Goal: Communication & Community: Answer question/provide support

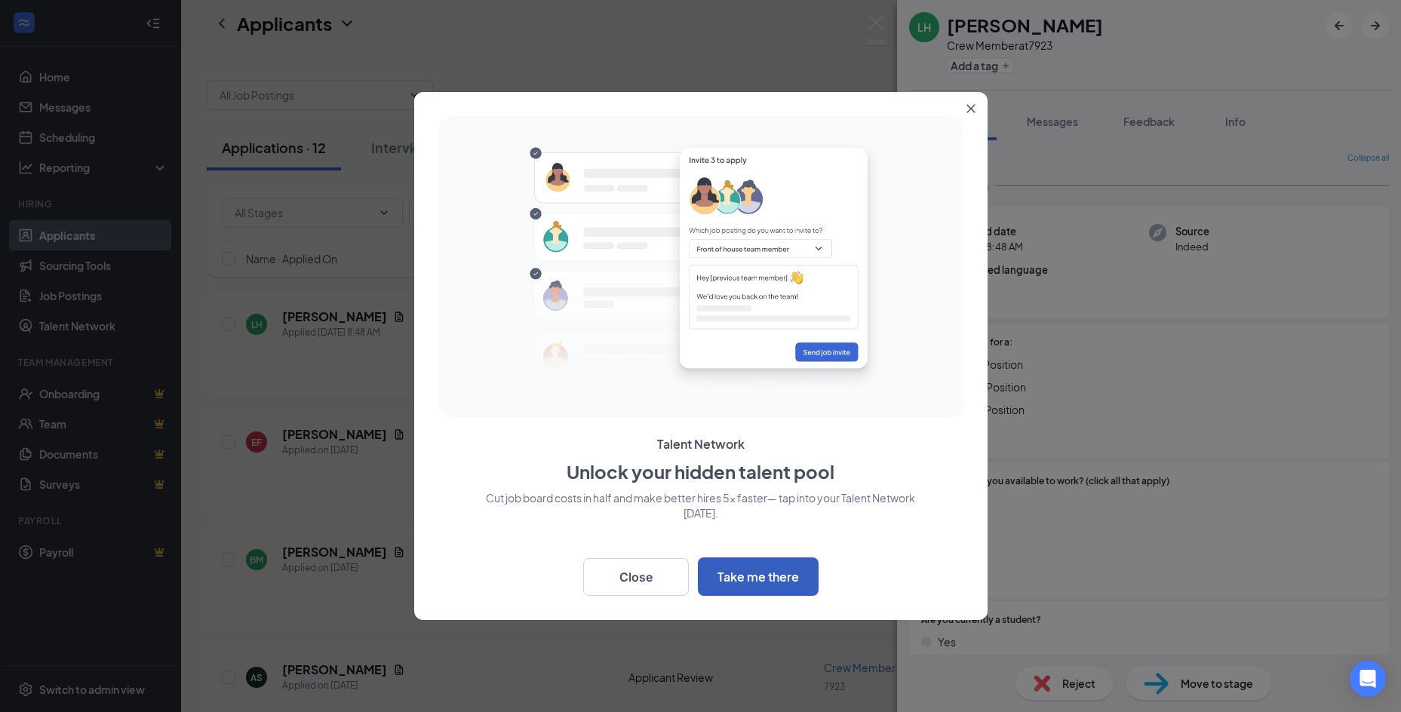
click at [738, 575] on button "Take me there" at bounding box center [758, 576] width 121 height 38
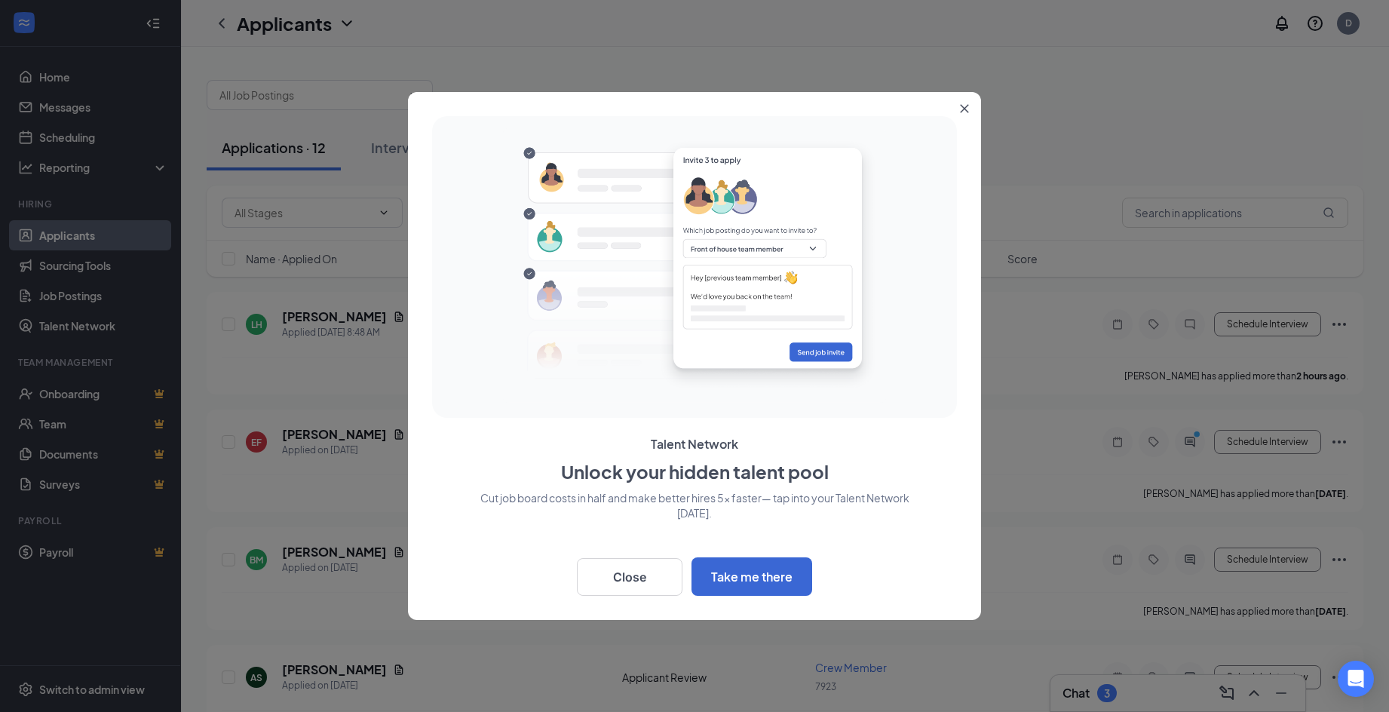
click at [964, 103] on button "Close" at bounding box center [967, 105] width 27 height 27
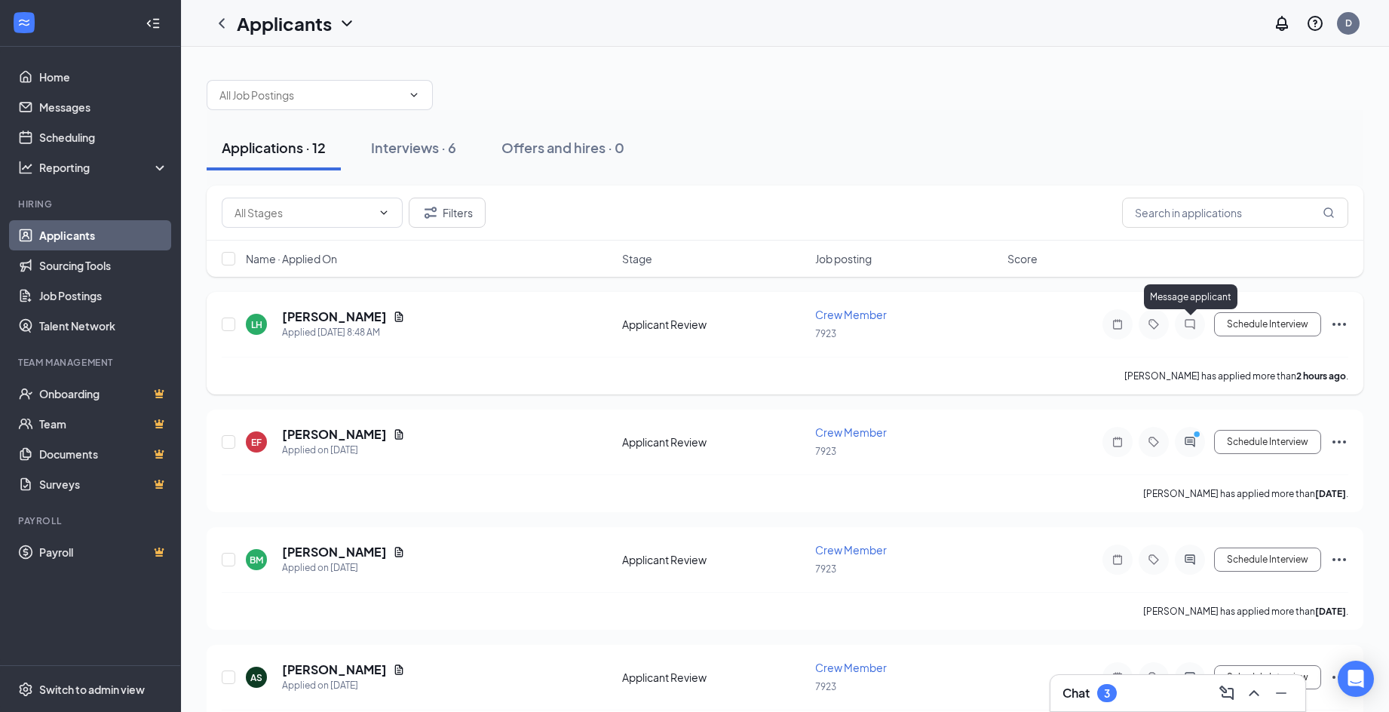
click at [1183, 320] on icon "ChatInactive" at bounding box center [1190, 324] width 18 height 12
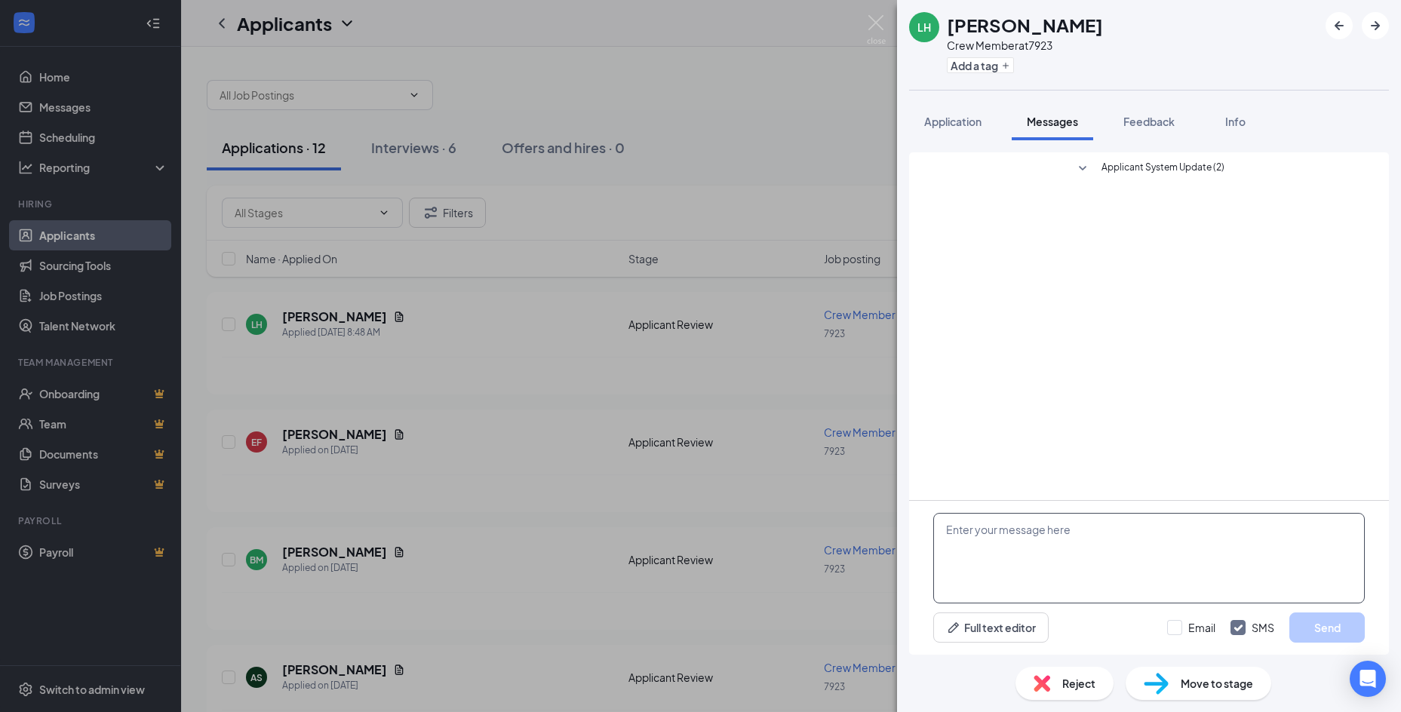
click at [956, 535] on textarea at bounding box center [1148, 558] width 431 height 91
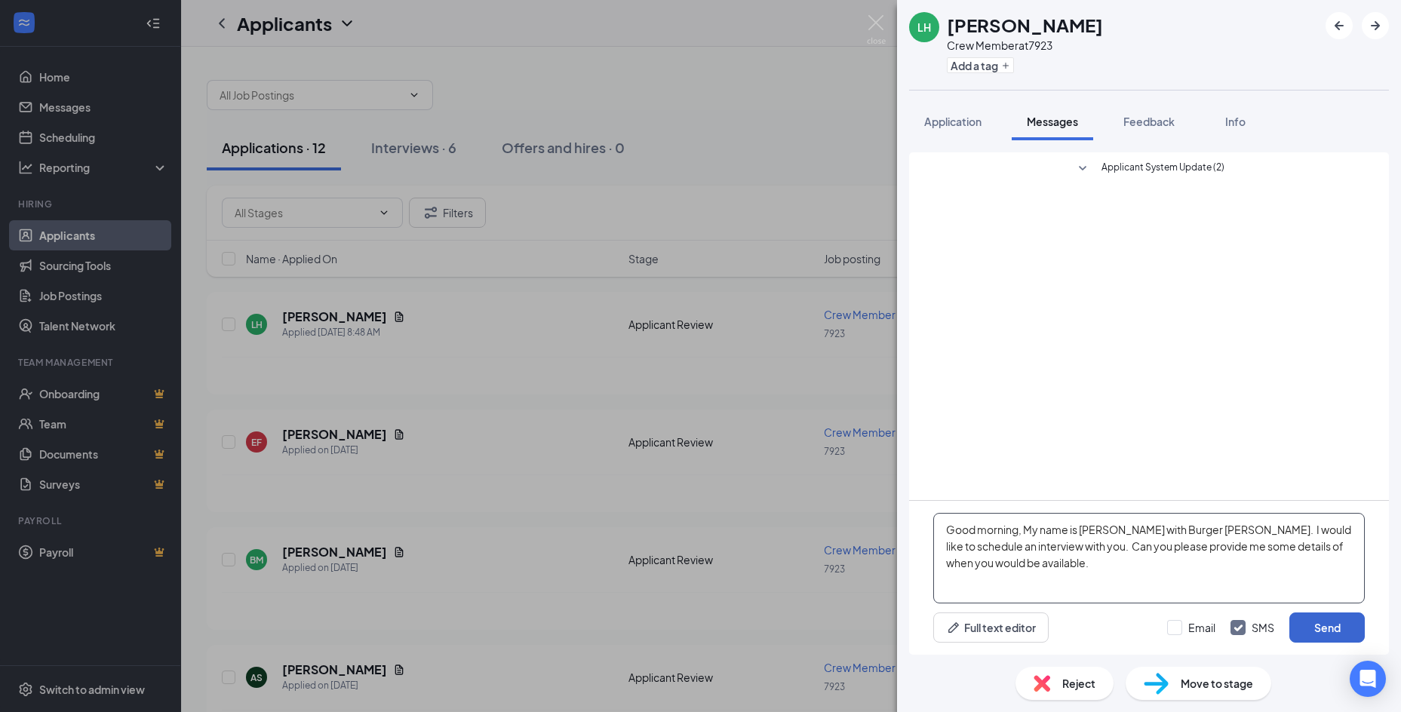
type textarea "Good morning, My name is Betty with Burger King Doswell. I would like to schedu…"
click at [1318, 631] on button "Send" at bounding box center [1326, 627] width 75 height 30
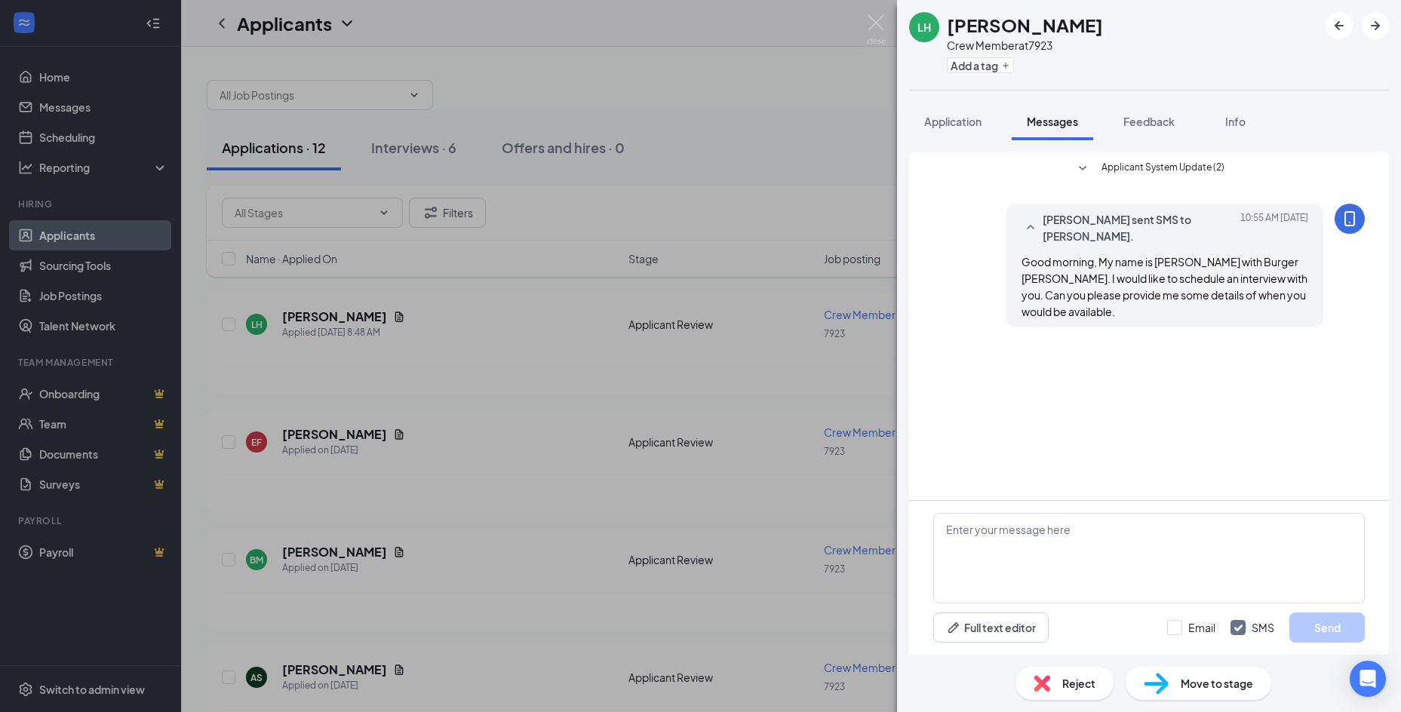
click at [63, 326] on div "LH Luke Hubbard Crew Member at 7923 Add a tag Application Messages Feedback Inf…" at bounding box center [700, 356] width 1401 height 712
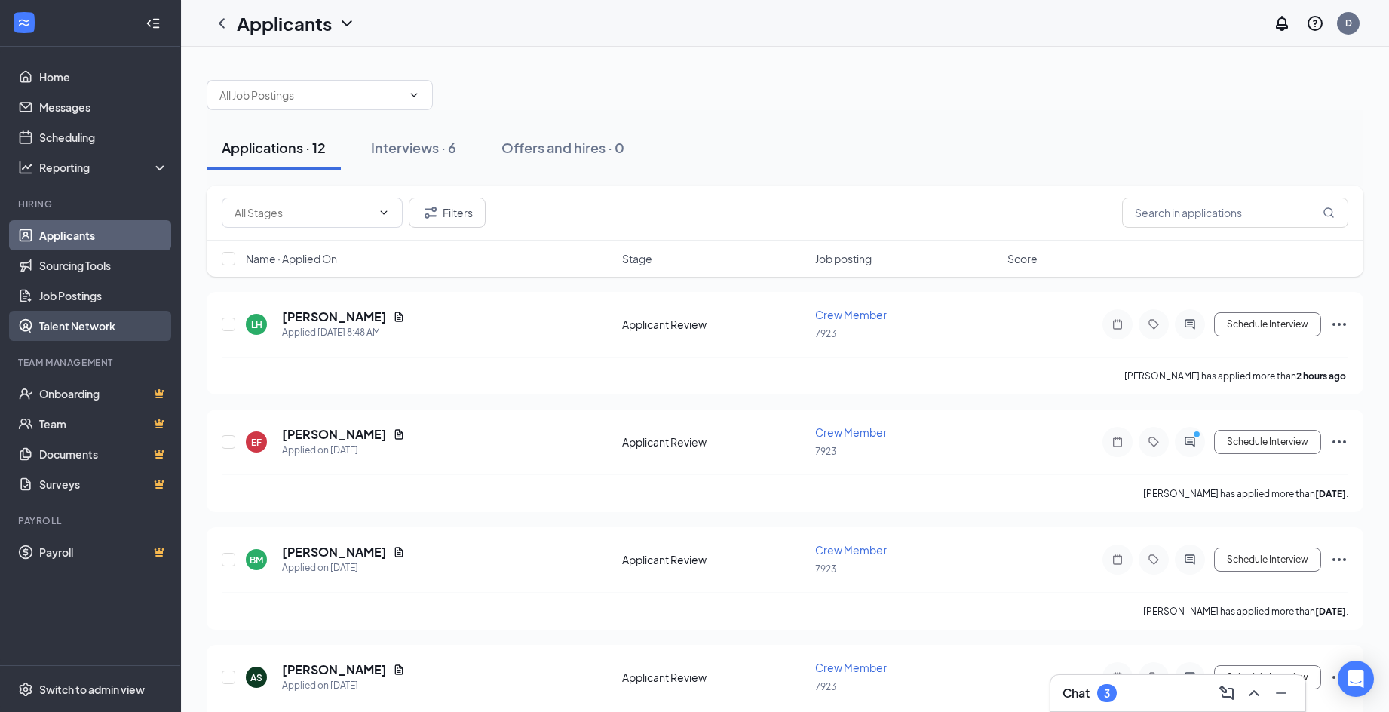
click at [63, 326] on link "Talent Network" at bounding box center [103, 326] width 129 height 30
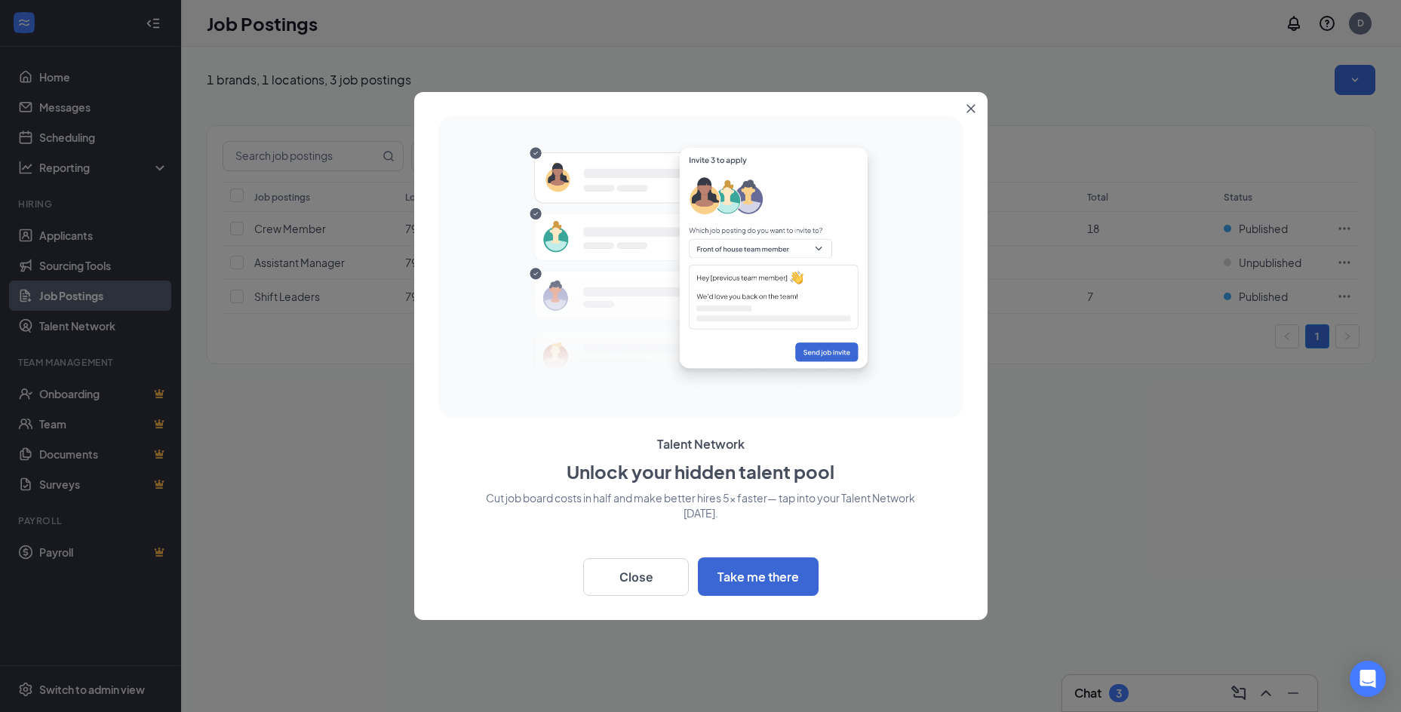
click at [61, 242] on div at bounding box center [700, 356] width 1401 height 712
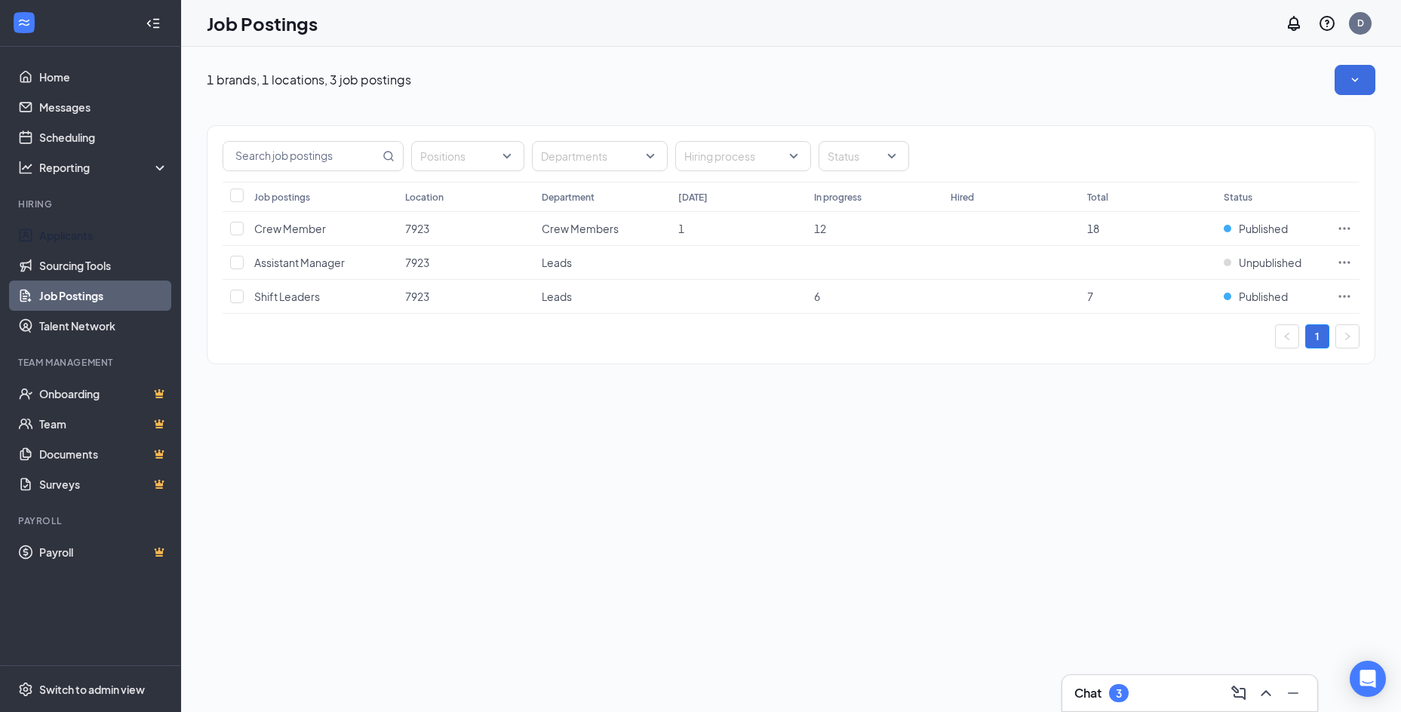
click at [61, 242] on link "Applicants" at bounding box center [103, 235] width 129 height 30
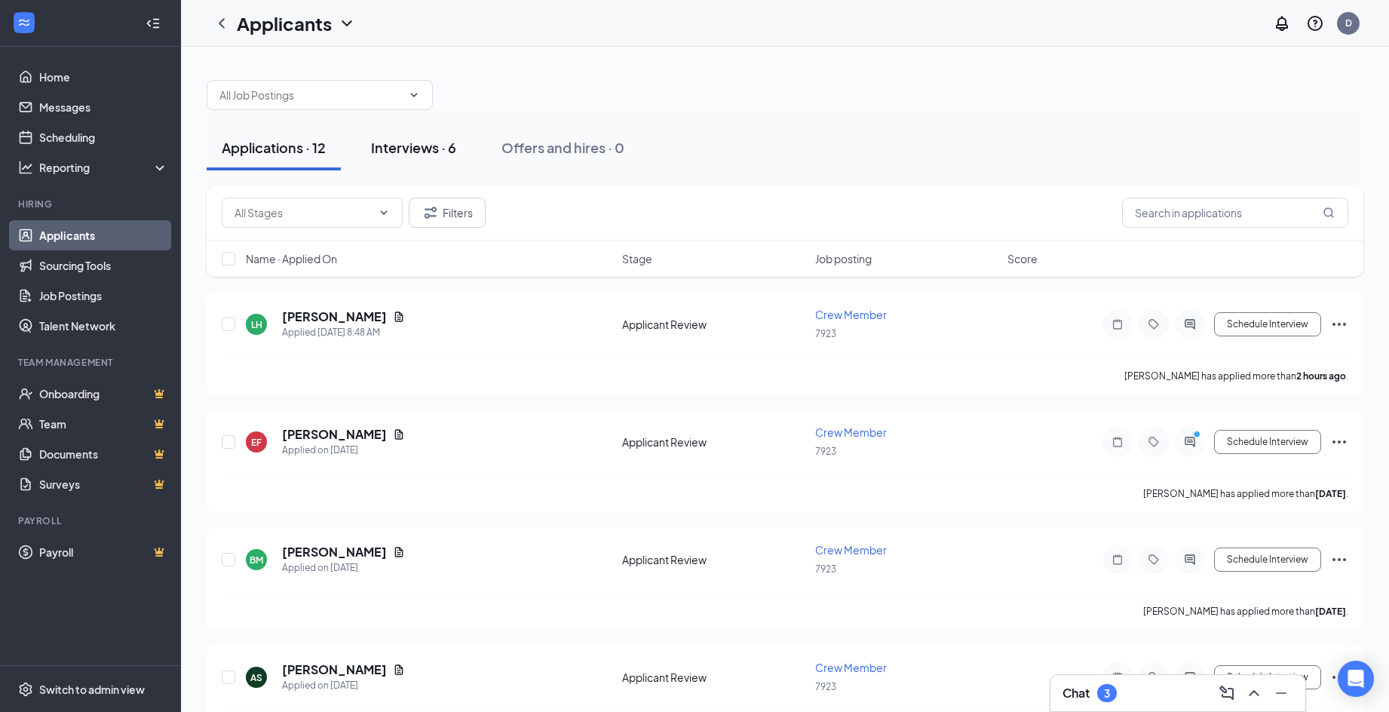
click at [417, 146] on div "Interviews · 6" at bounding box center [413, 147] width 85 height 19
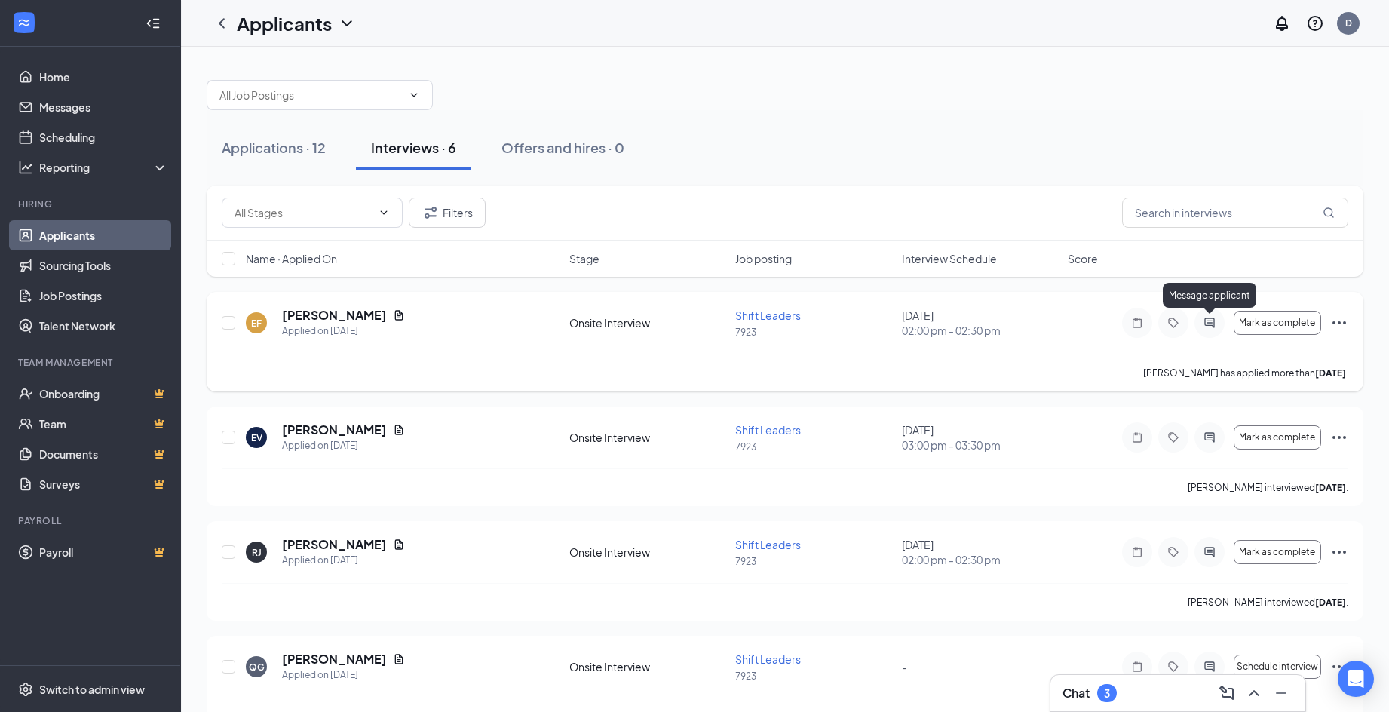
click at [1210, 327] on icon "ActiveChat" at bounding box center [1210, 323] width 18 height 12
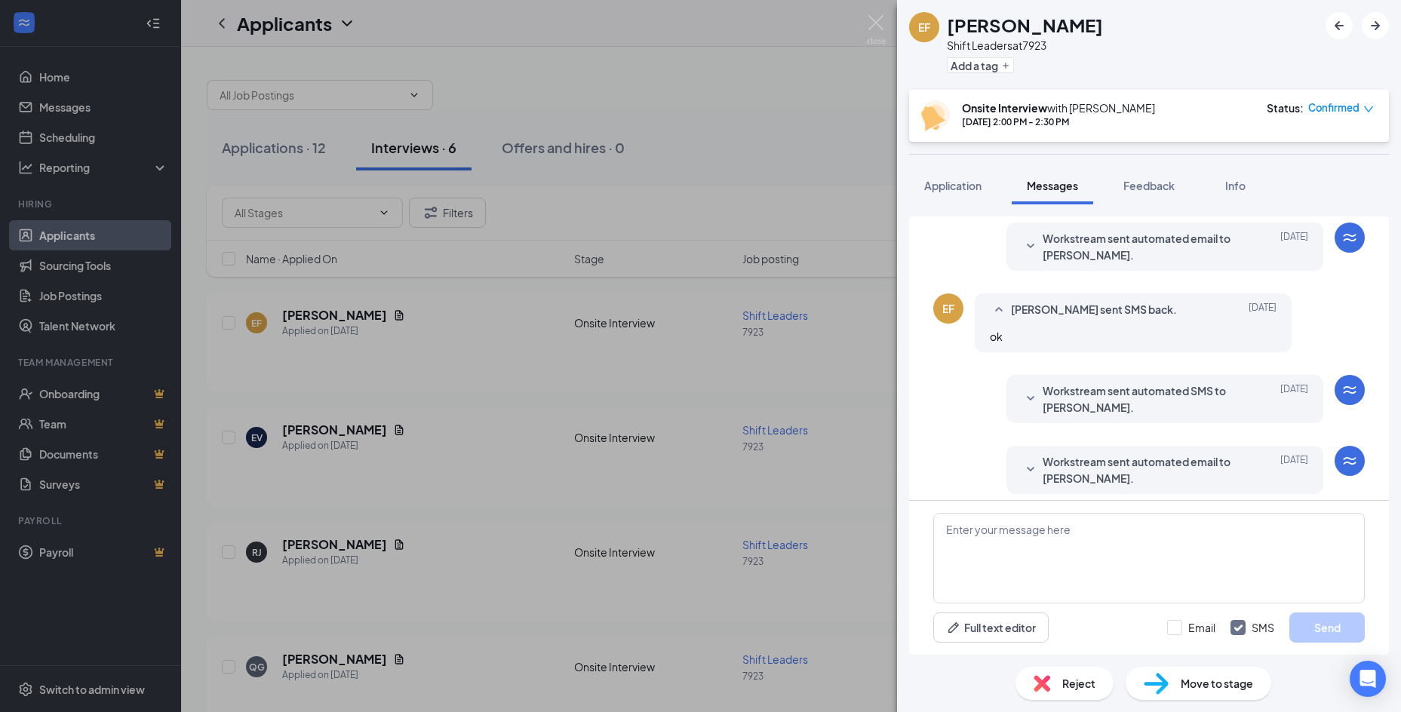
scroll to position [311, 0]
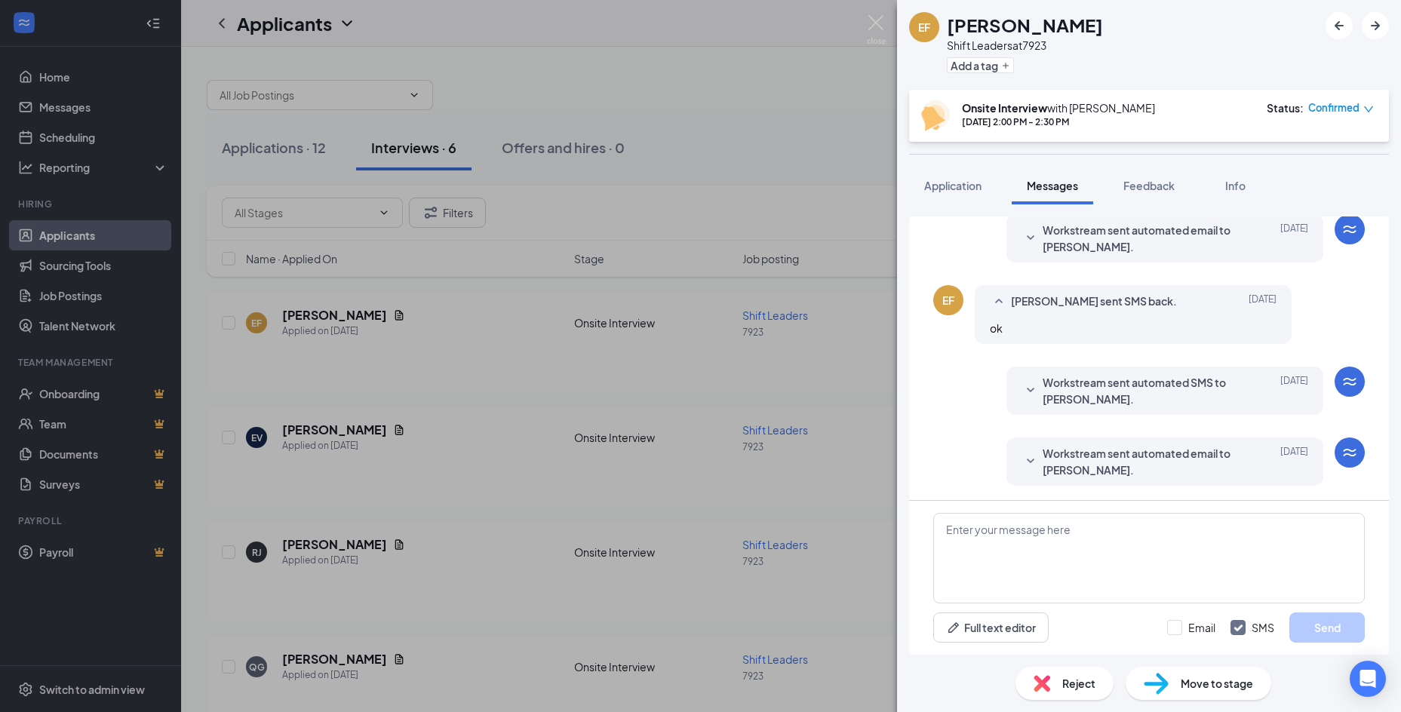
scroll to position [311, 0]
click at [962, 539] on textarea at bounding box center [1148, 558] width 431 height 91
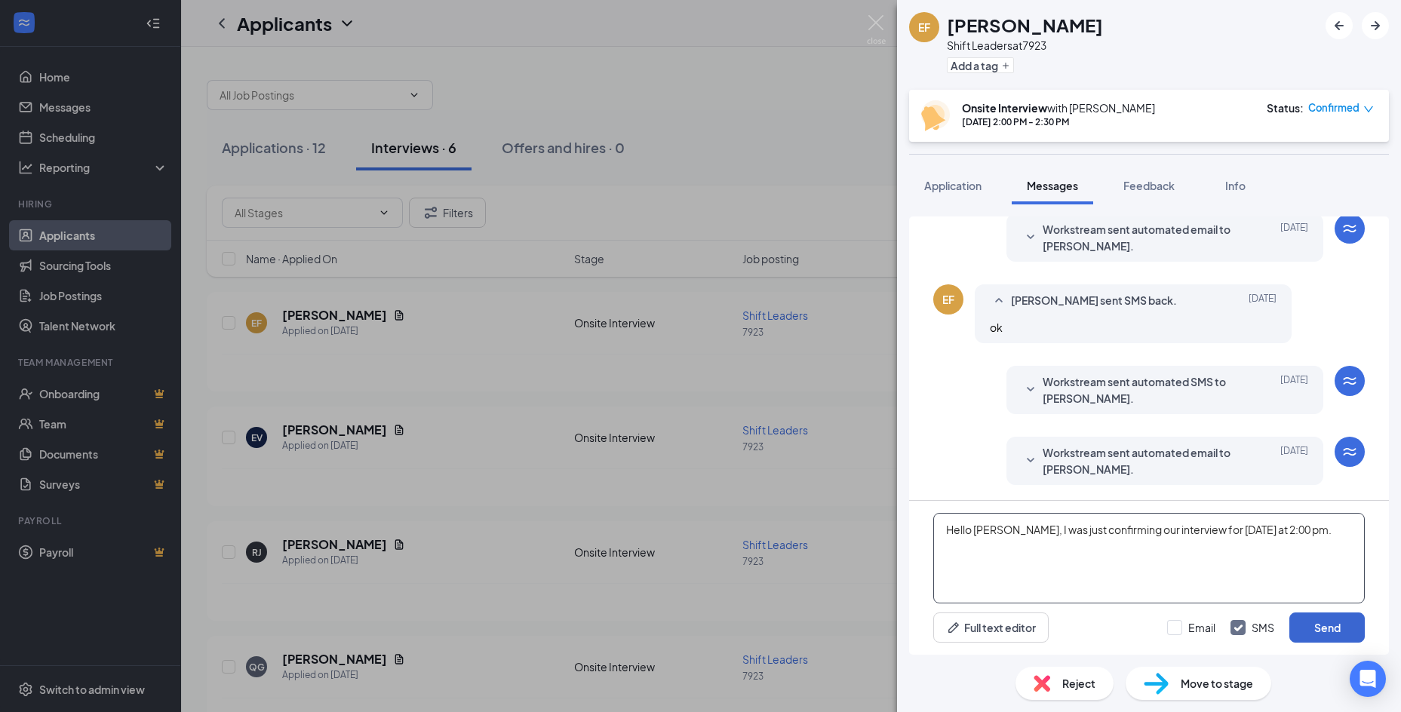
type textarea "Hello [PERSON_NAME], I was just confirming our interview for [DATE] at 2:00 pm."
click at [1324, 631] on button "Send" at bounding box center [1326, 627] width 75 height 30
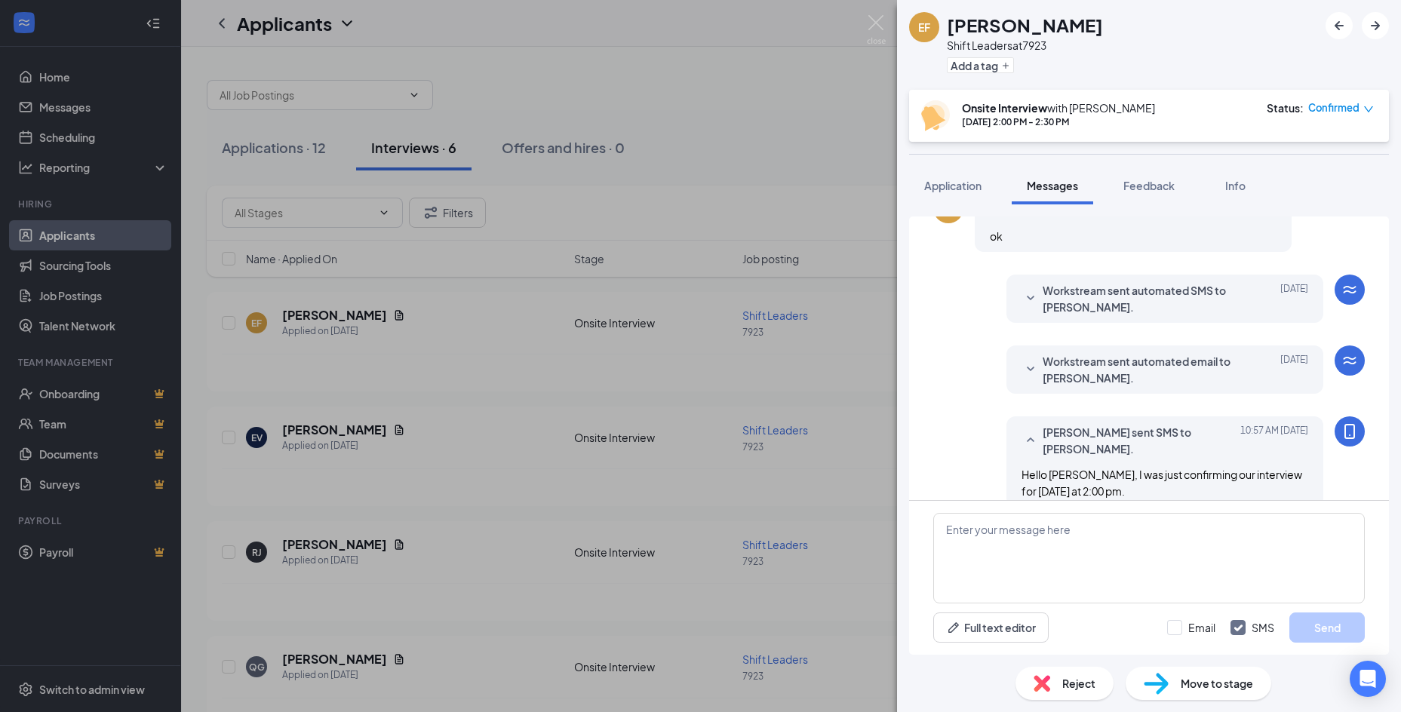
scroll to position [409, 0]
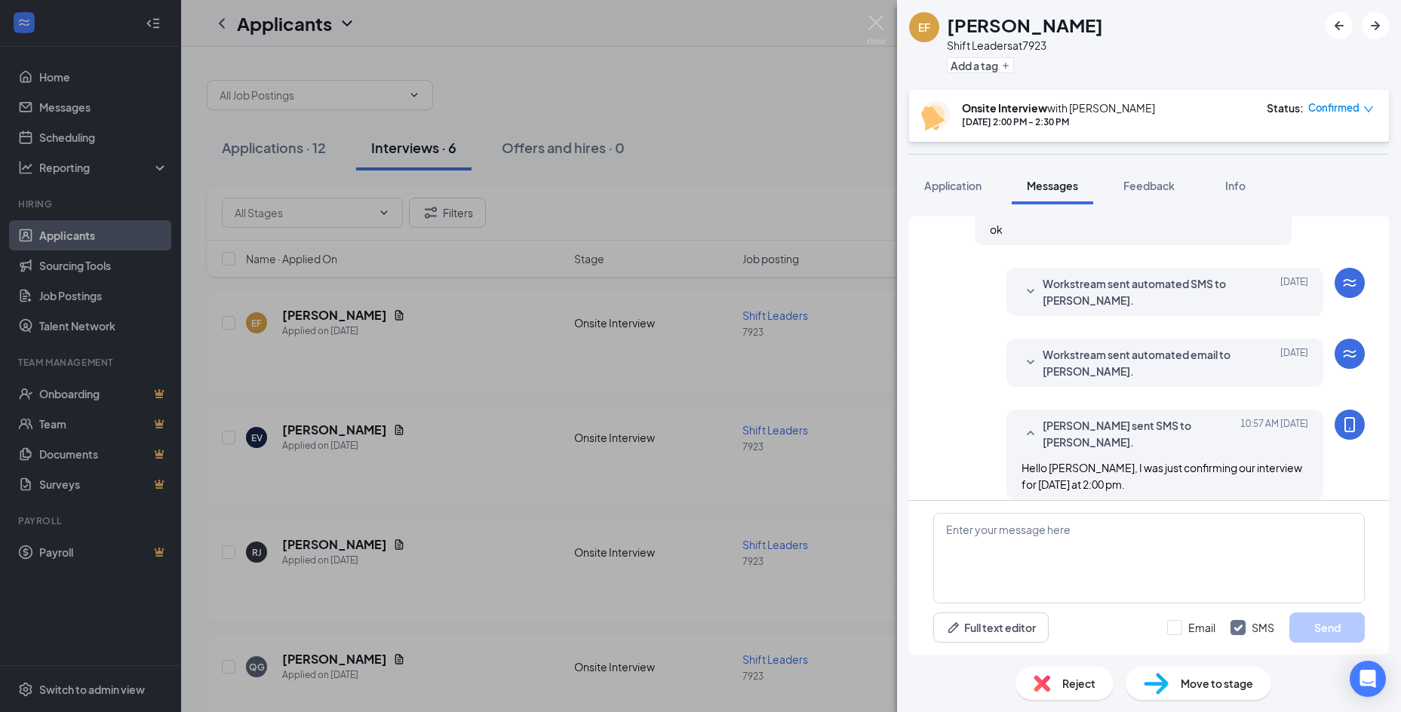
click at [803, 80] on div "EF Eric Frieson Shift Leaders at 7923 Add a tag Onsite Interview with Doswell A…" at bounding box center [700, 356] width 1401 height 712
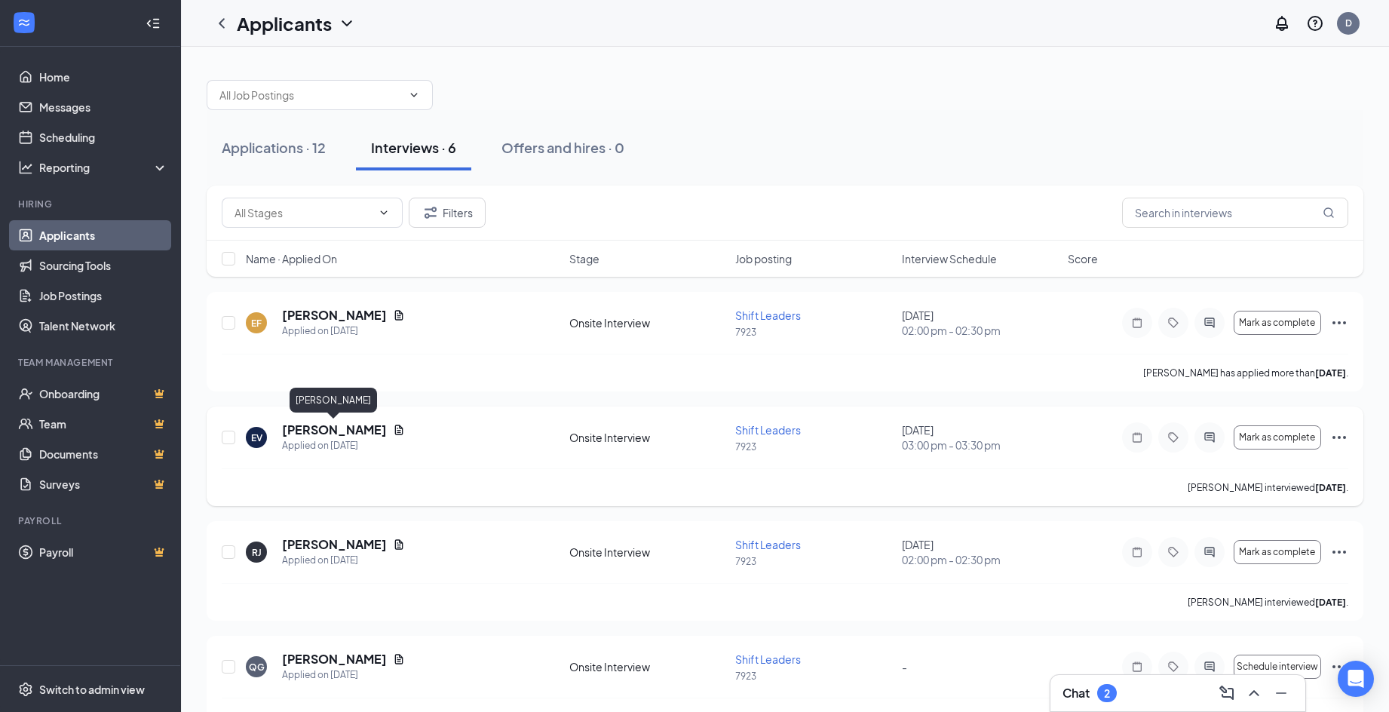
click at [322, 430] on h5 "Elizabeth Vannoy" at bounding box center [334, 430] width 105 height 17
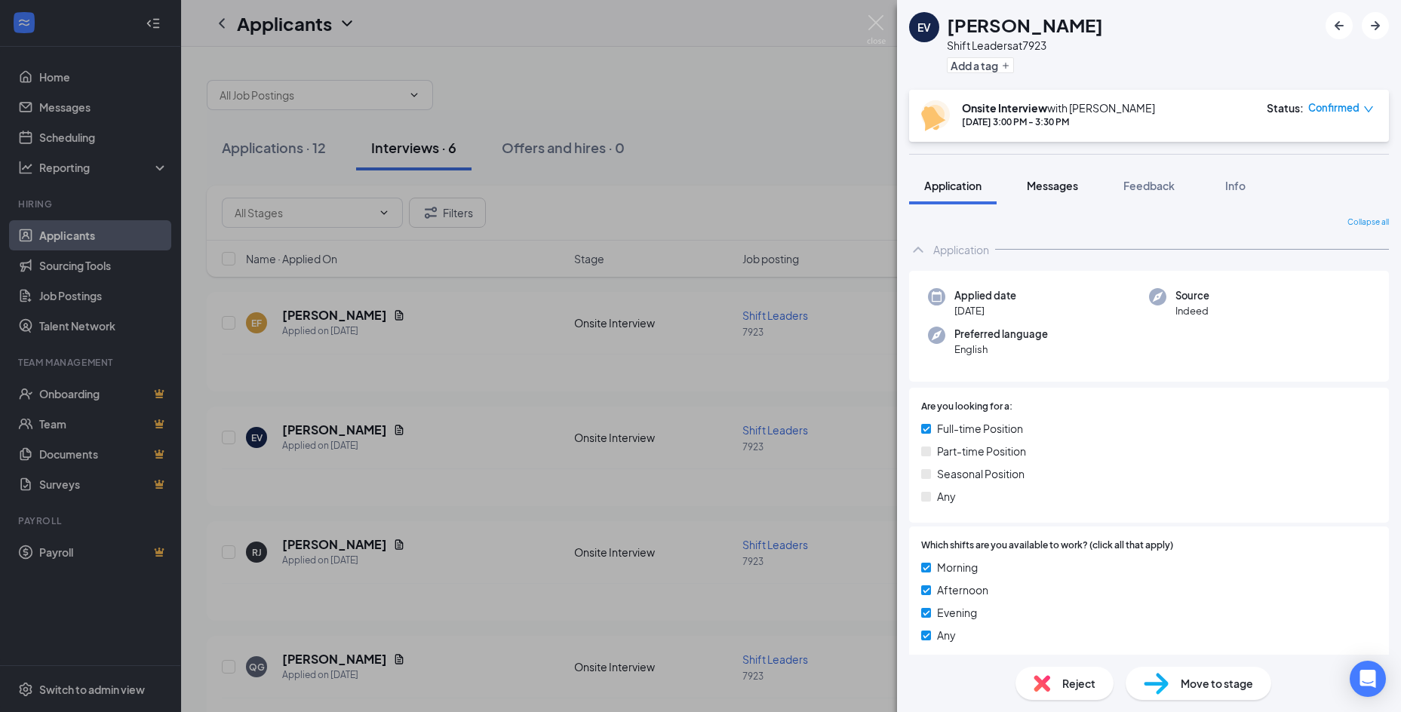
click at [1057, 186] on span "Messages" at bounding box center [1051, 186] width 51 height 14
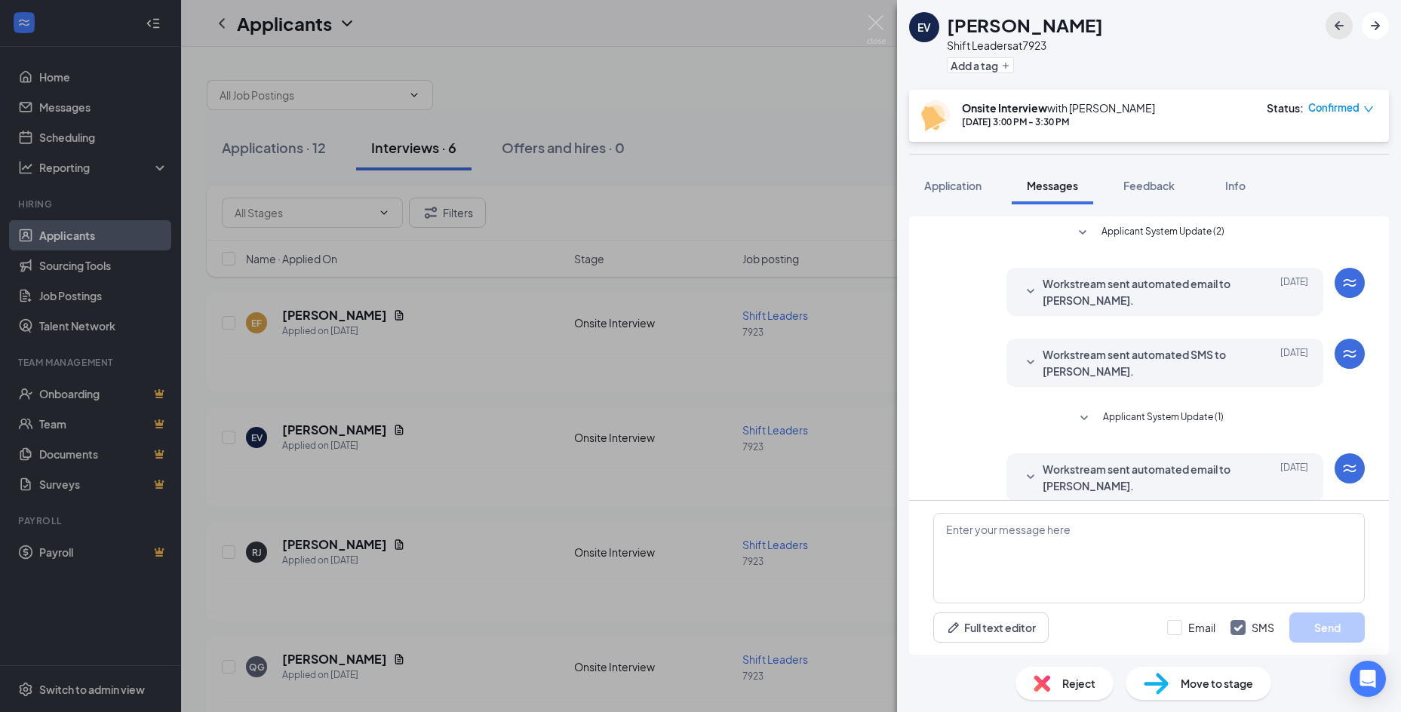
click at [1328, 21] on button "button" at bounding box center [1338, 25] width 27 height 27
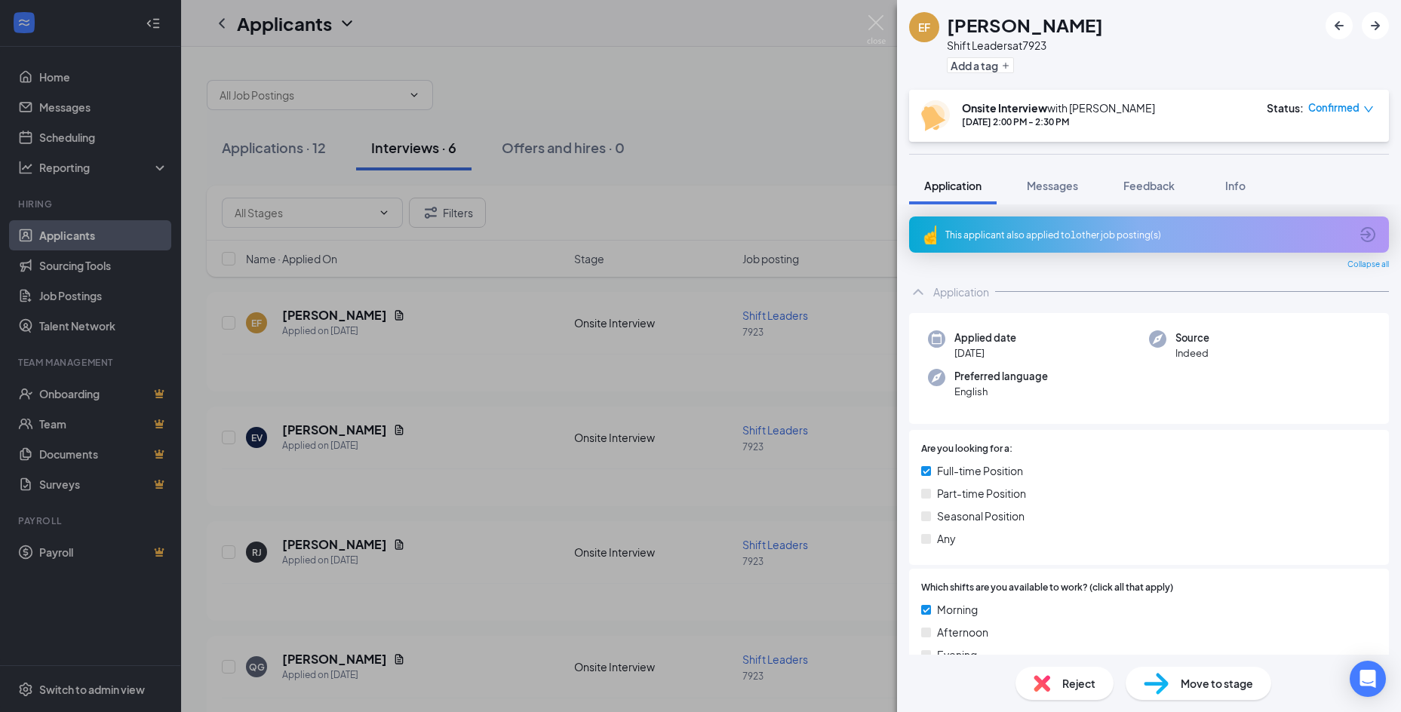
click at [351, 376] on div "EF Eric Frieson Shift Leaders at 7923 Add a tag Onsite Interview with Doswell A…" at bounding box center [700, 356] width 1401 height 712
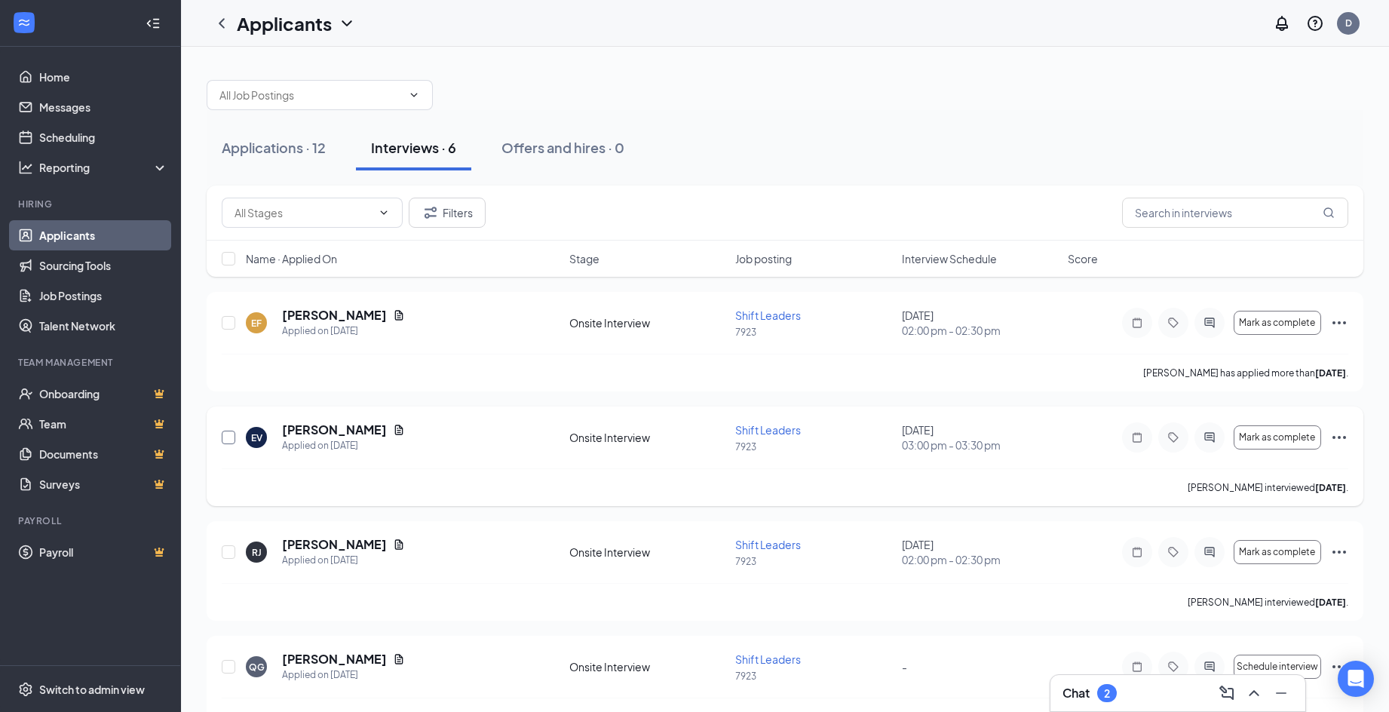
click at [227, 441] on input "checkbox" at bounding box center [229, 438] width 14 height 14
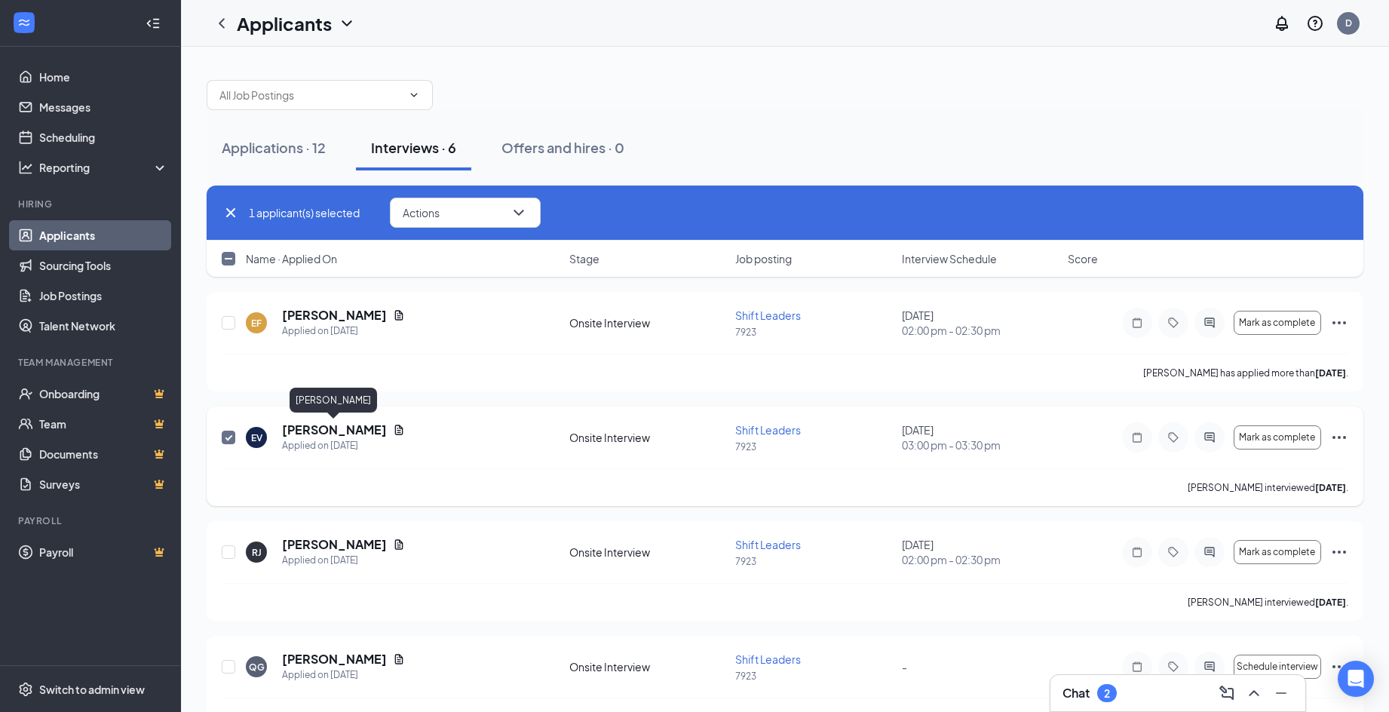
click at [320, 430] on h5 "Elizabeth Vannoy" at bounding box center [334, 430] width 105 height 17
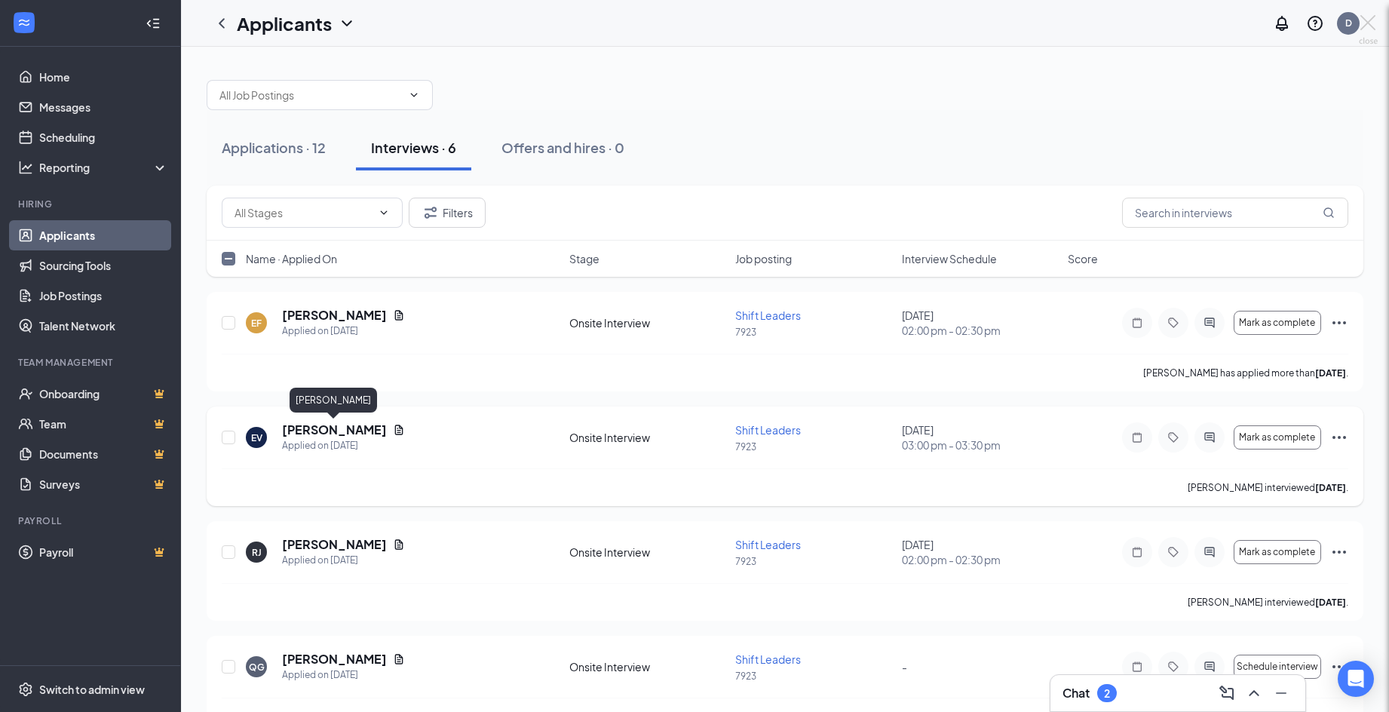
checkbox input "false"
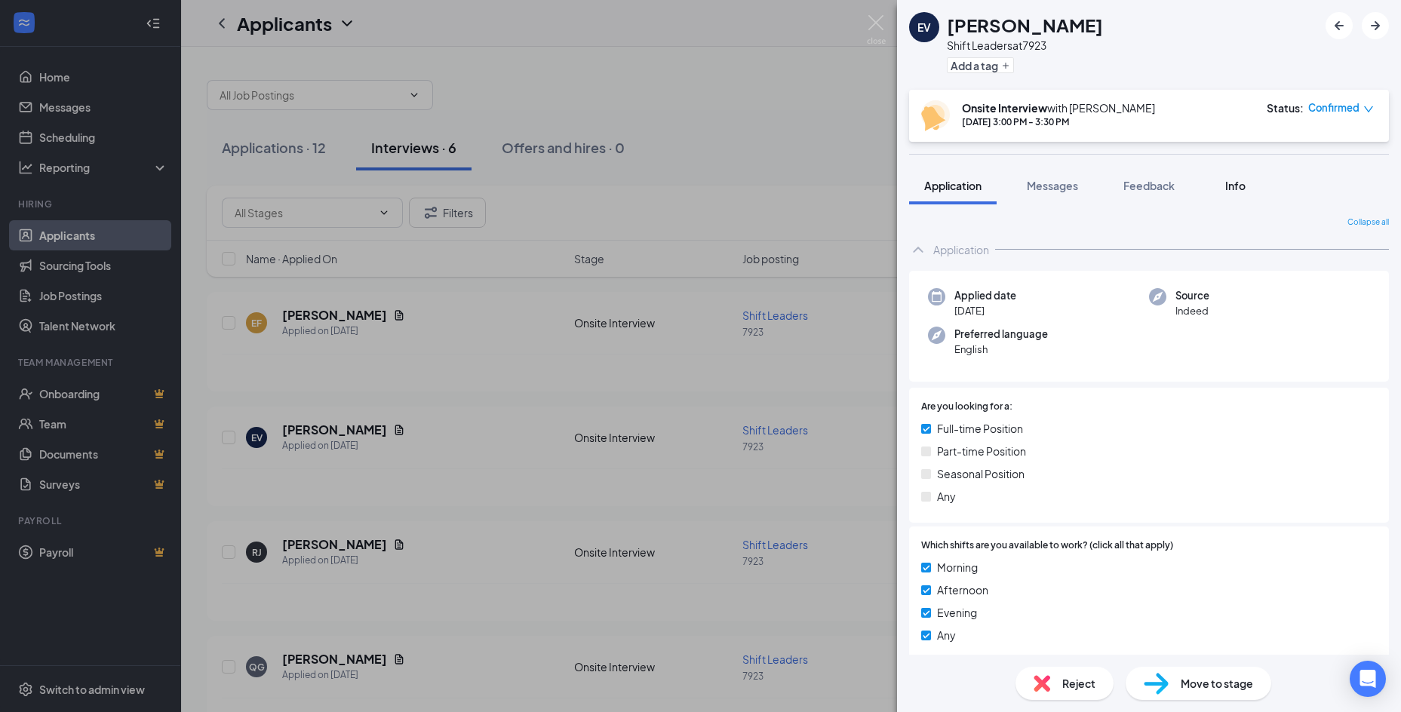
click at [1233, 181] on span "Info" at bounding box center [1235, 186] width 20 height 14
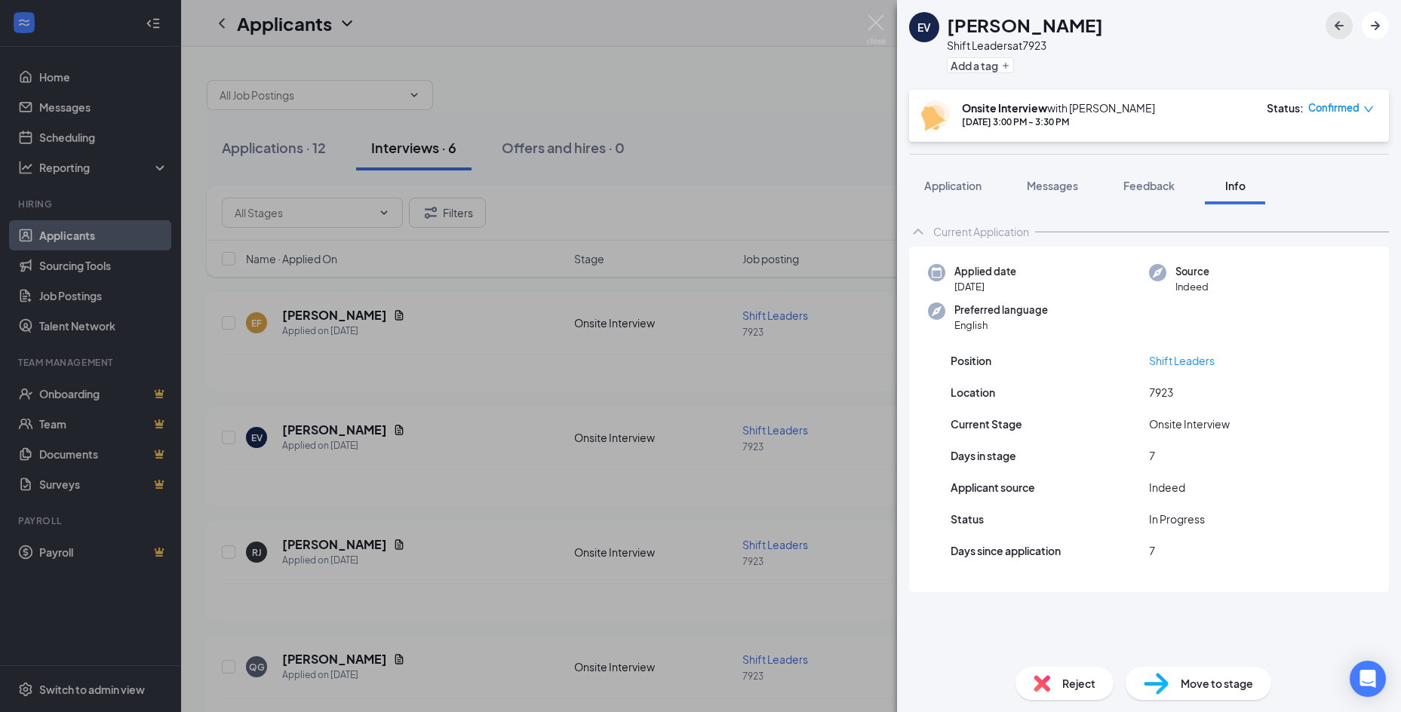
click at [1342, 28] on icon "ArrowLeftNew" at bounding box center [1339, 26] width 18 height 18
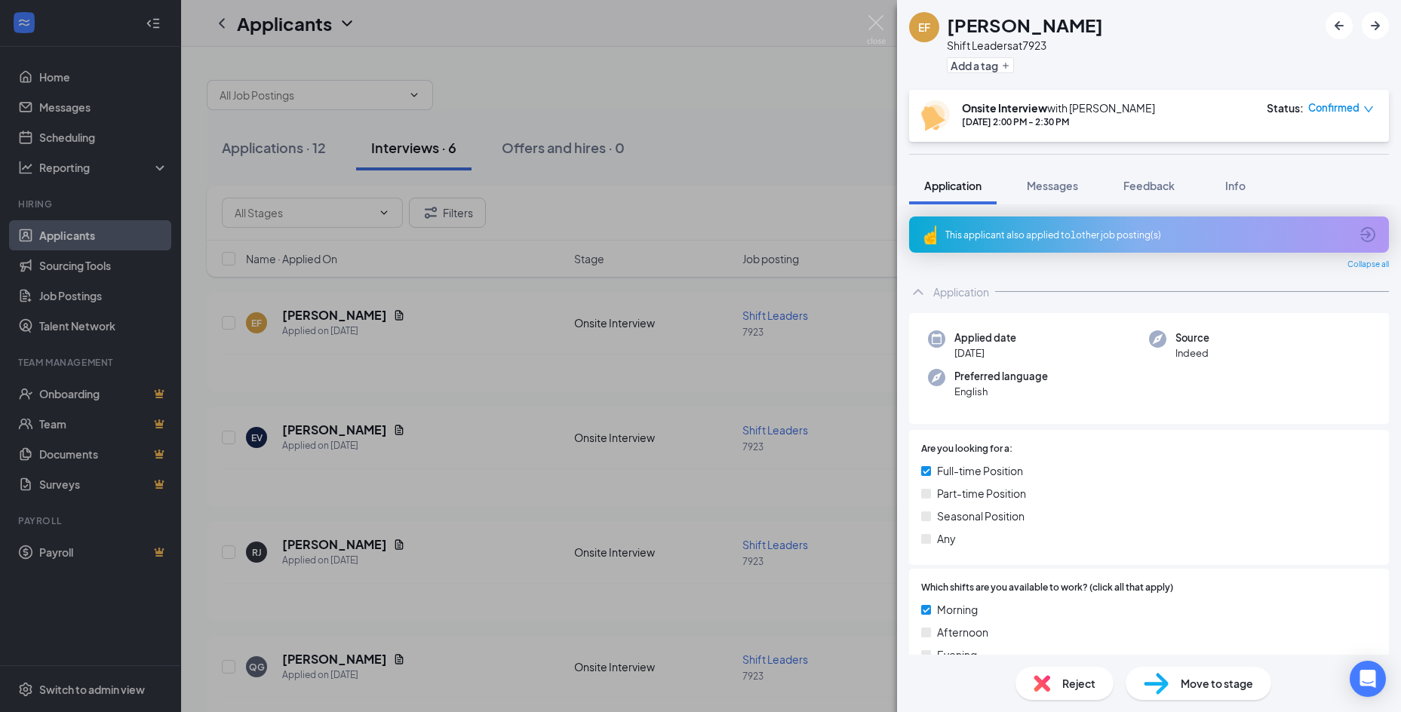
click at [459, 356] on div "EF Eric Frieson Shift Leaders at 7923 Add a tag Onsite Interview with Doswell A…" at bounding box center [700, 356] width 1401 height 712
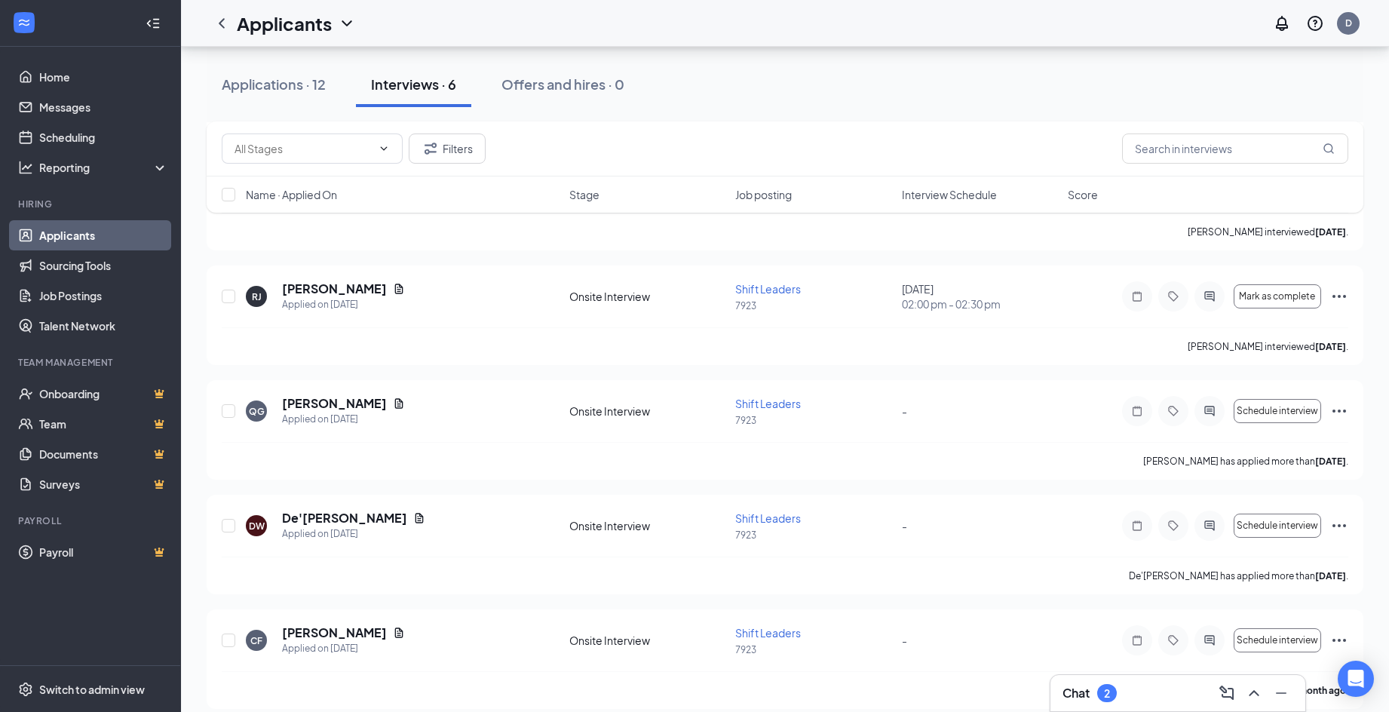
scroll to position [271, 0]
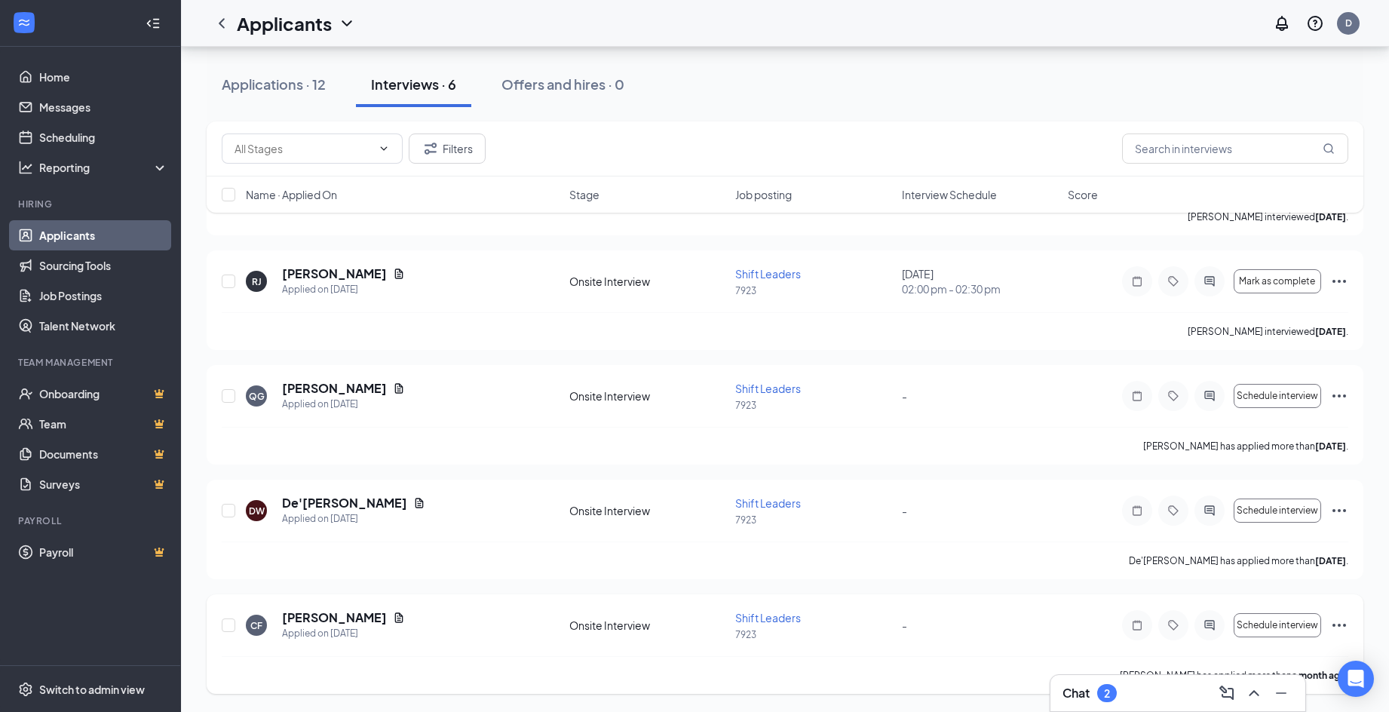
click at [1336, 628] on icon "Ellipses" at bounding box center [1339, 625] width 18 height 18
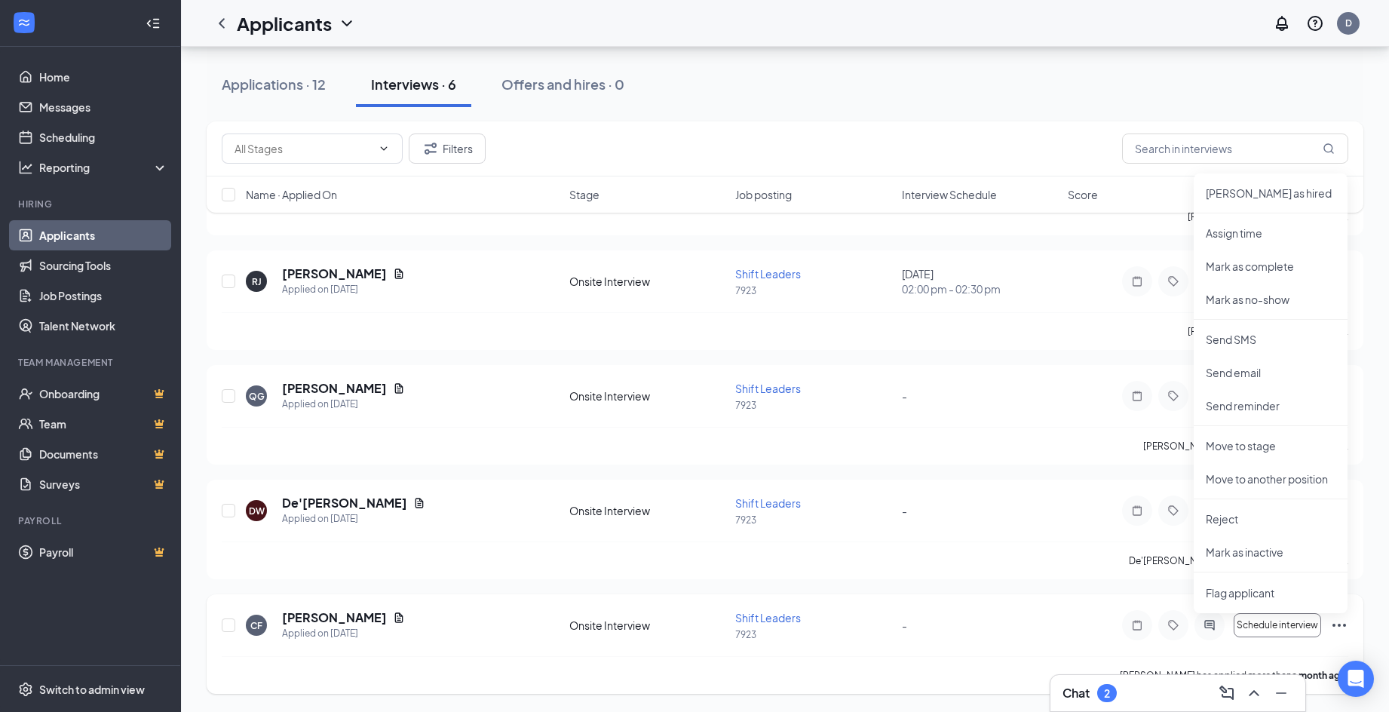
click at [1336, 628] on icon "Ellipses" at bounding box center [1339, 625] width 18 height 18
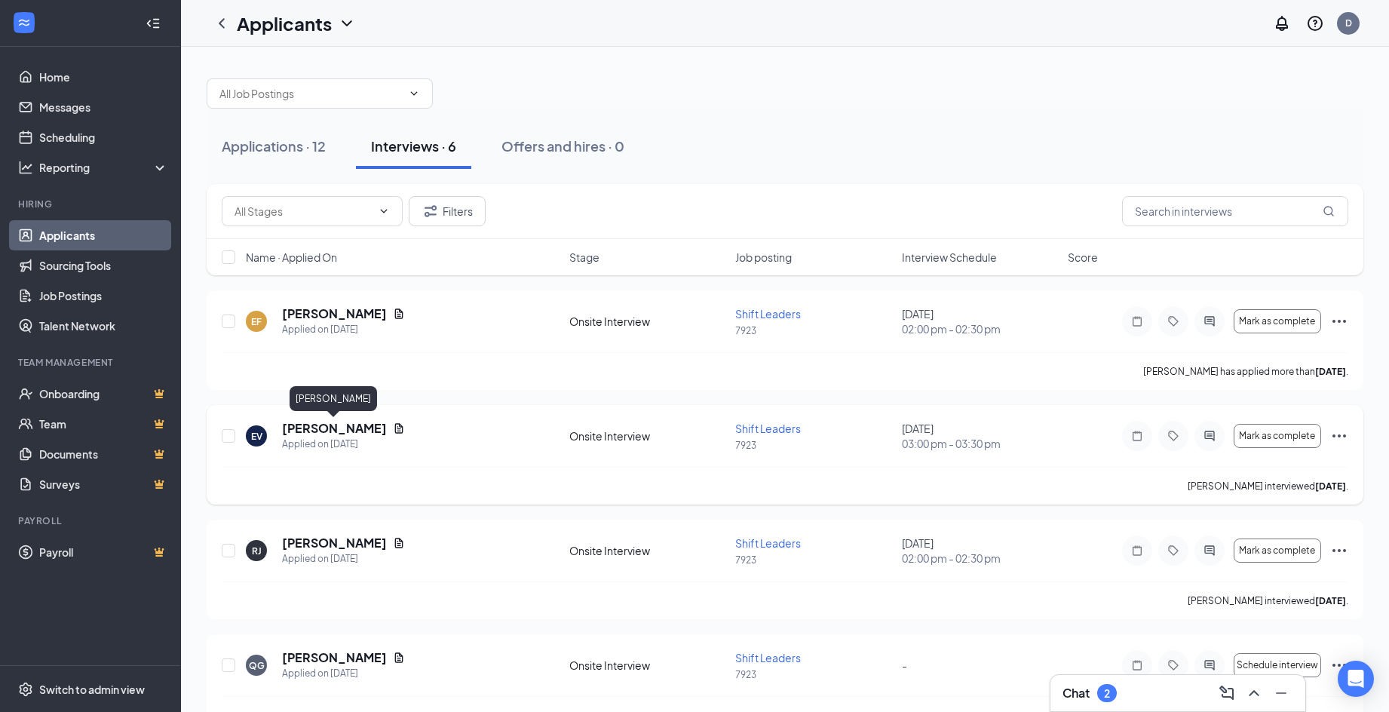
scroll to position [0, 0]
click at [82, 692] on div "Switch to admin view" at bounding box center [92, 689] width 106 height 15
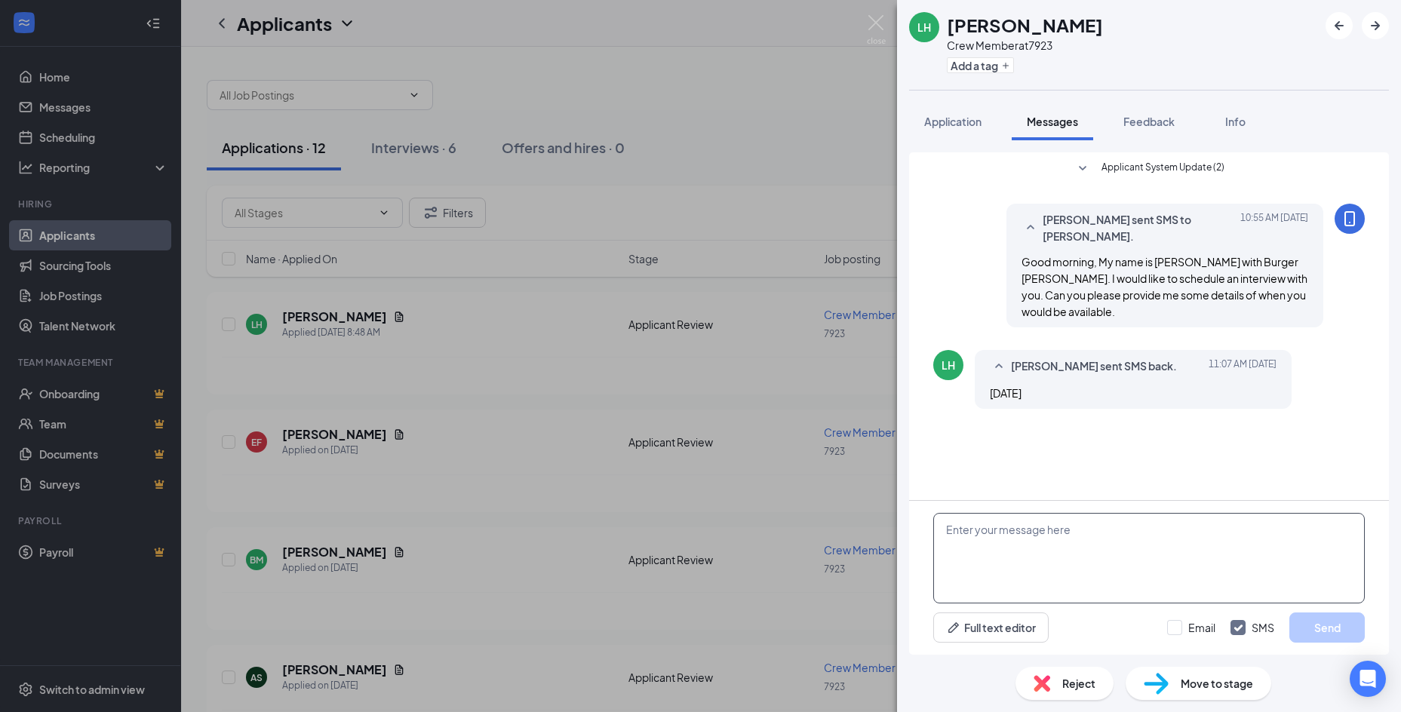
click at [970, 532] on textarea at bounding box center [1148, 558] width 431 height 91
type textarea "I am here Friday what is a good time for you?"
click at [1323, 627] on button "Send" at bounding box center [1326, 627] width 75 height 30
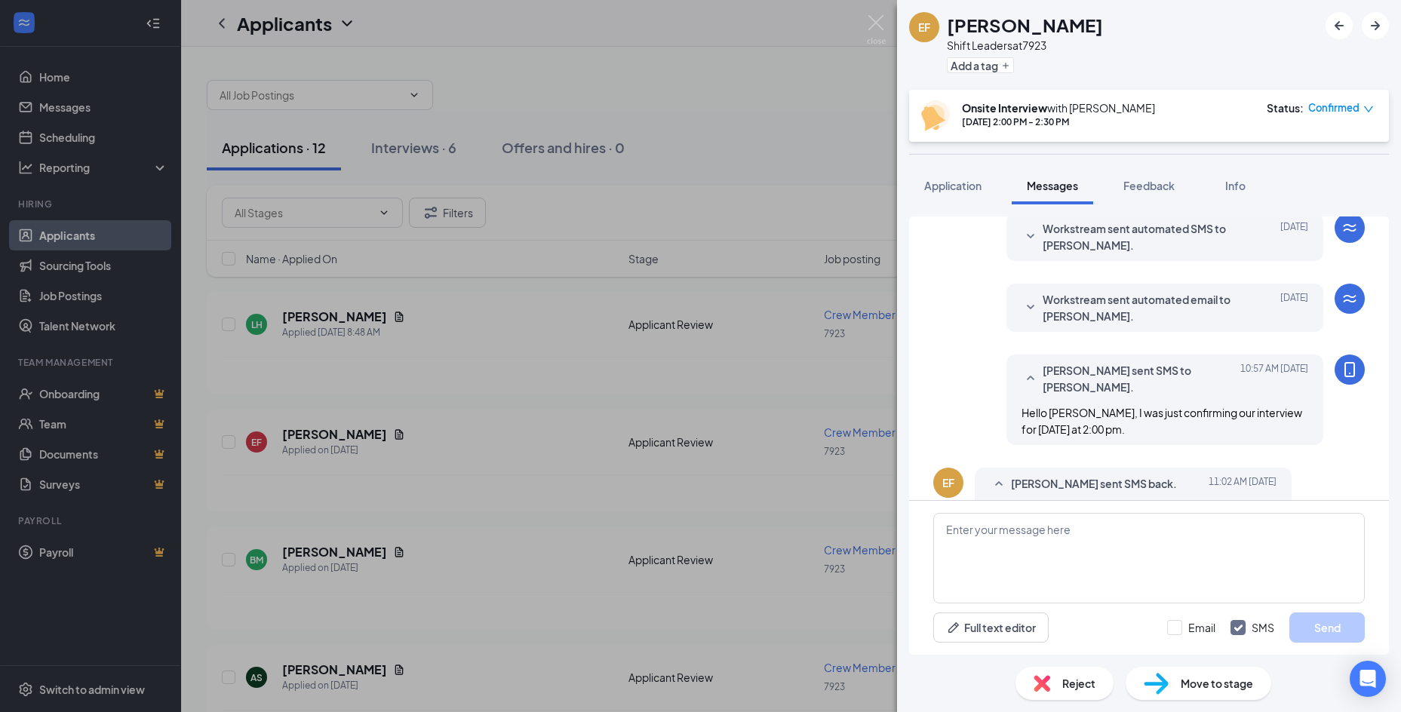
scroll to position [424, 0]
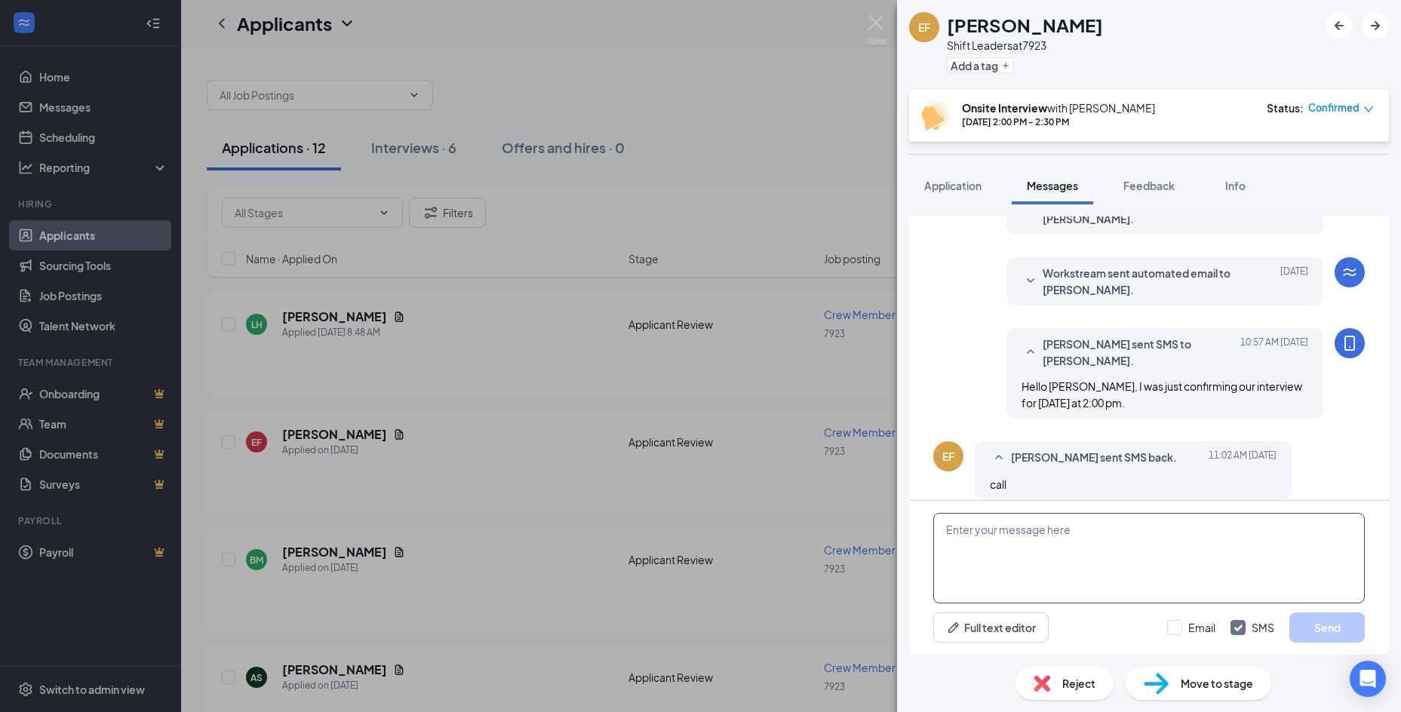
click at [983, 532] on textarea at bounding box center [1148, 558] width 431 height 91
type textarea "Our store phone is currently down. May I call you a bit later? My cell is 804-5…"
click at [1331, 627] on button "Send" at bounding box center [1326, 627] width 75 height 30
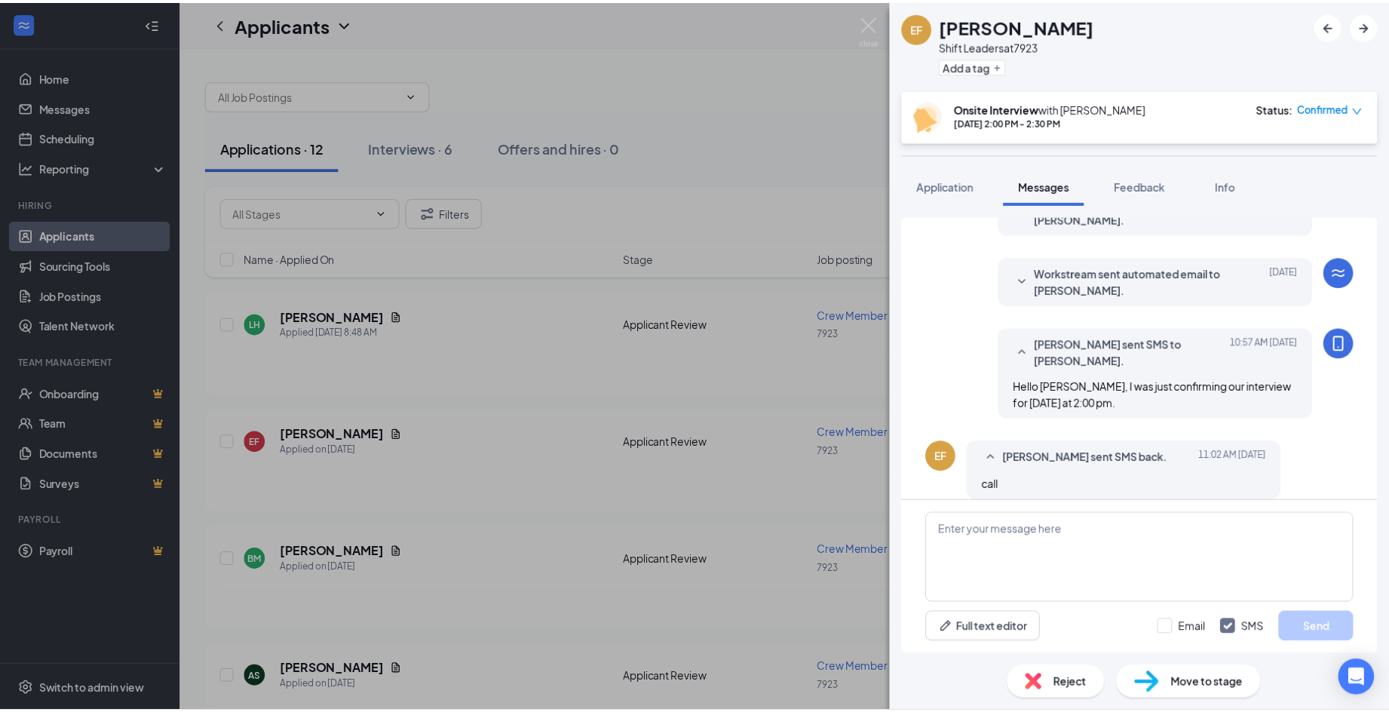
scroll to position [539, 0]
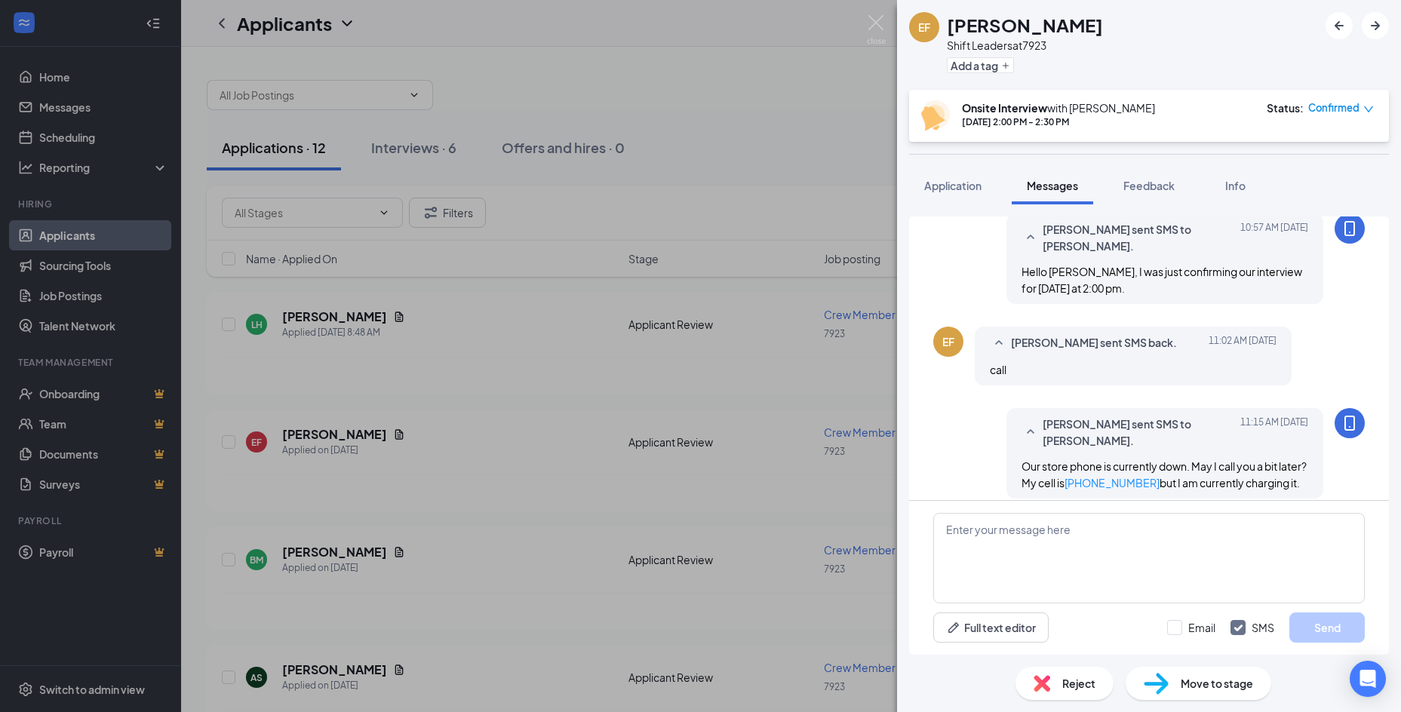
click at [731, 66] on div "EF Eric Frieson Shift Leaders at 7923 Add a tag Onsite Interview with Doswell A…" at bounding box center [700, 356] width 1401 height 712
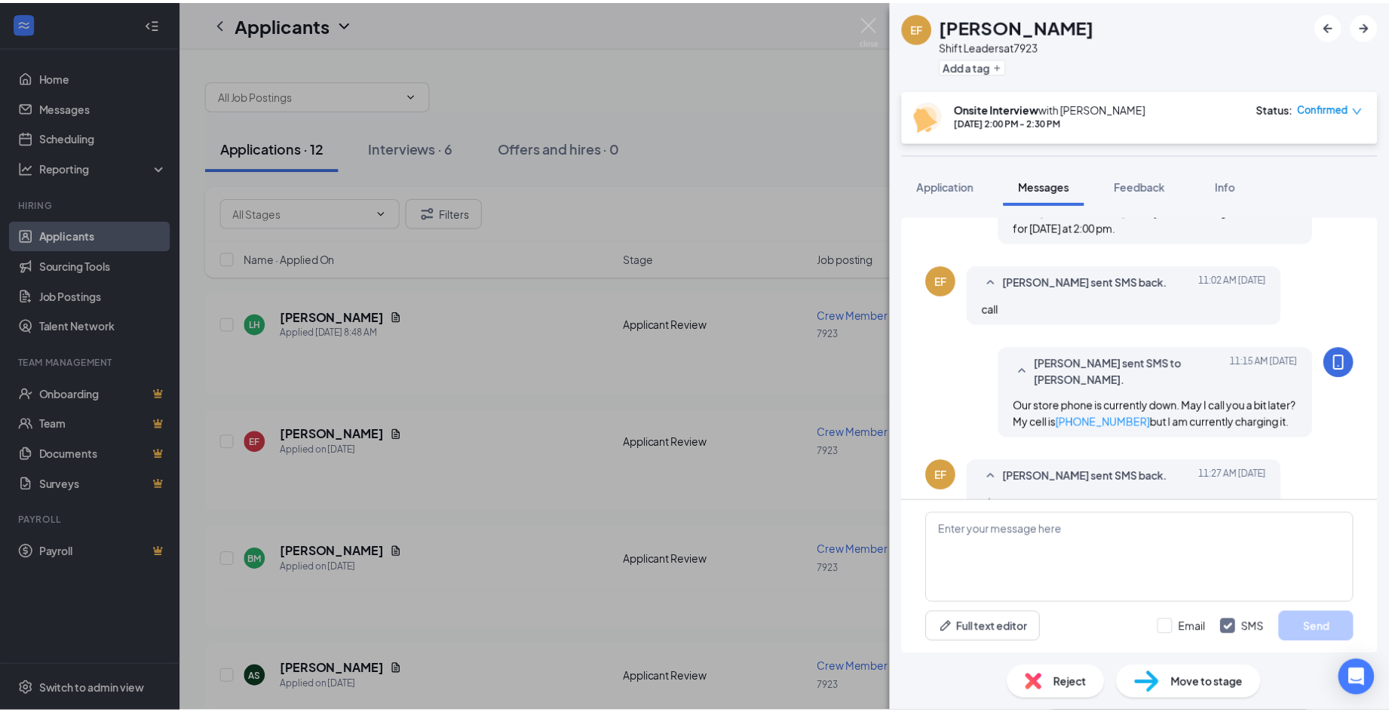
scroll to position [549, 0]
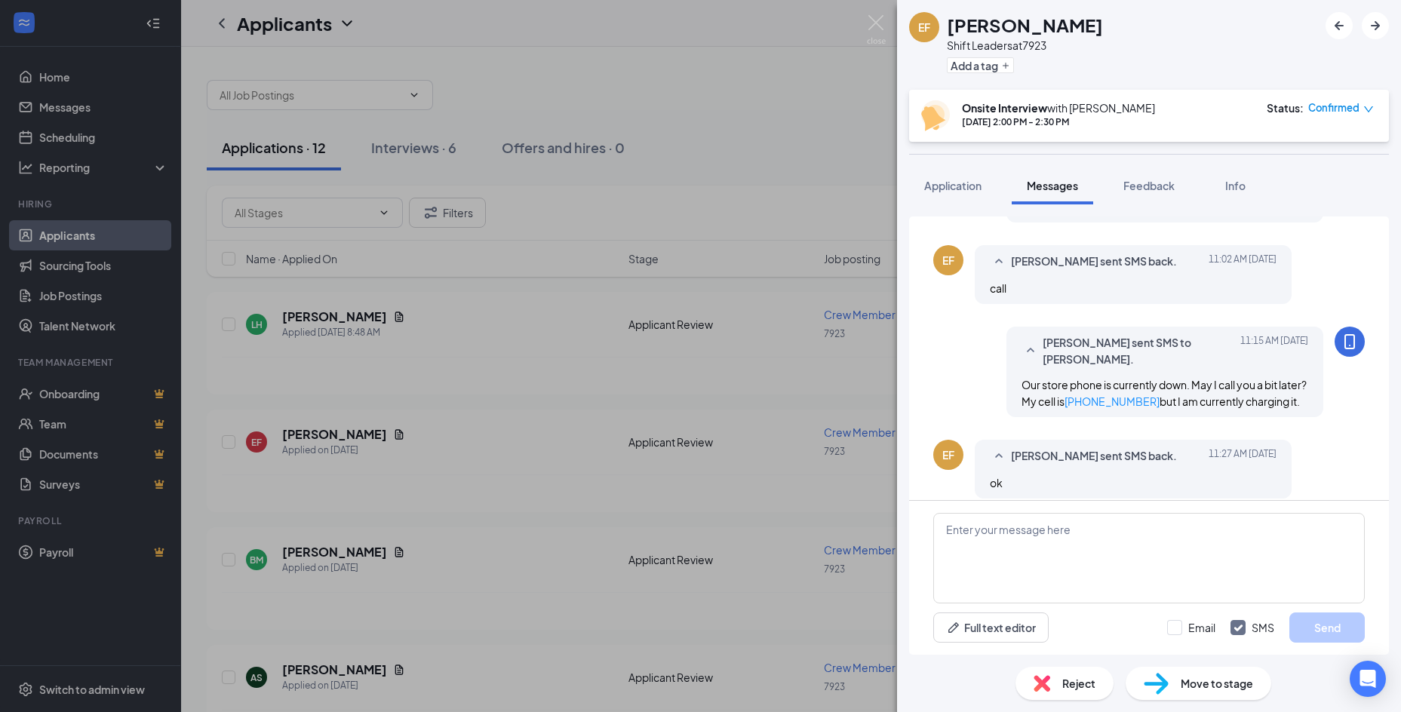
click at [44, 77] on div "EF [PERSON_NAME] Shift Leaders at 7923 Add a tag Onsite Interview with [PERSON_…" at bounding box center [700, 356] width 1401 height 712
